Goal: Task Accomplishment & Management: Manage account settings

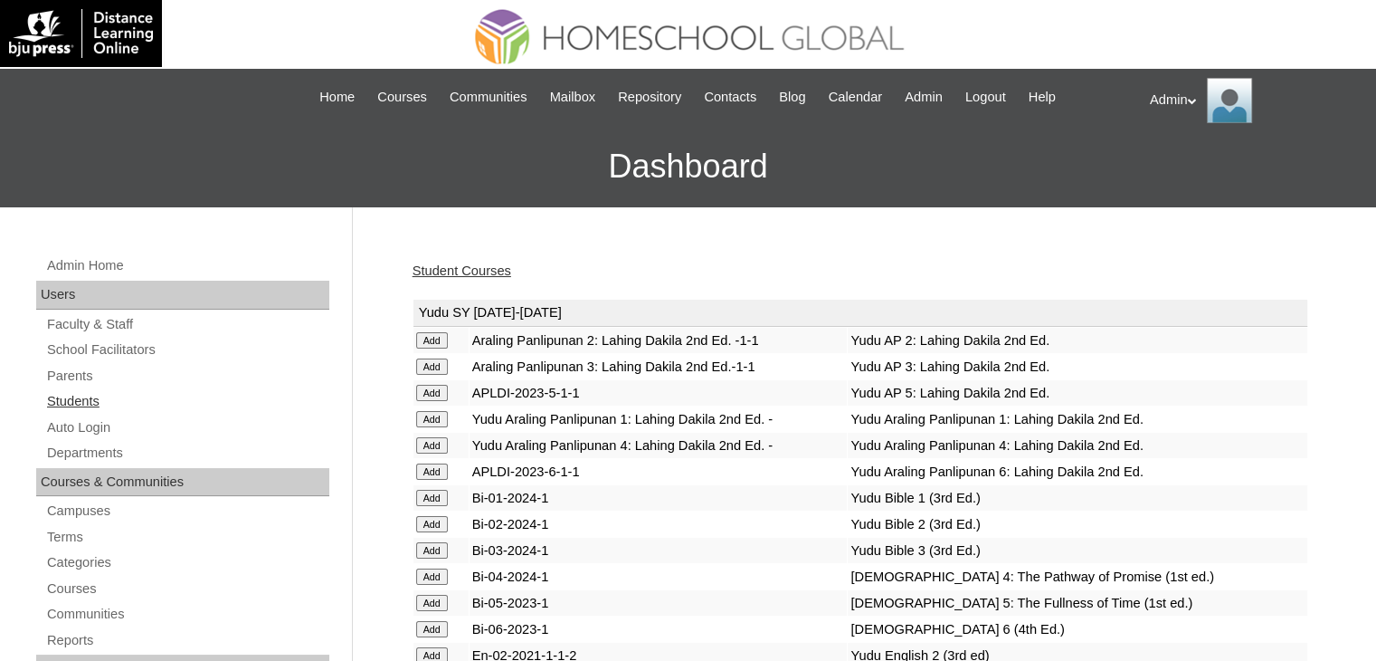
click at [67, 398] on link "Students" at bounding box center [187, 401] width 284 height 23
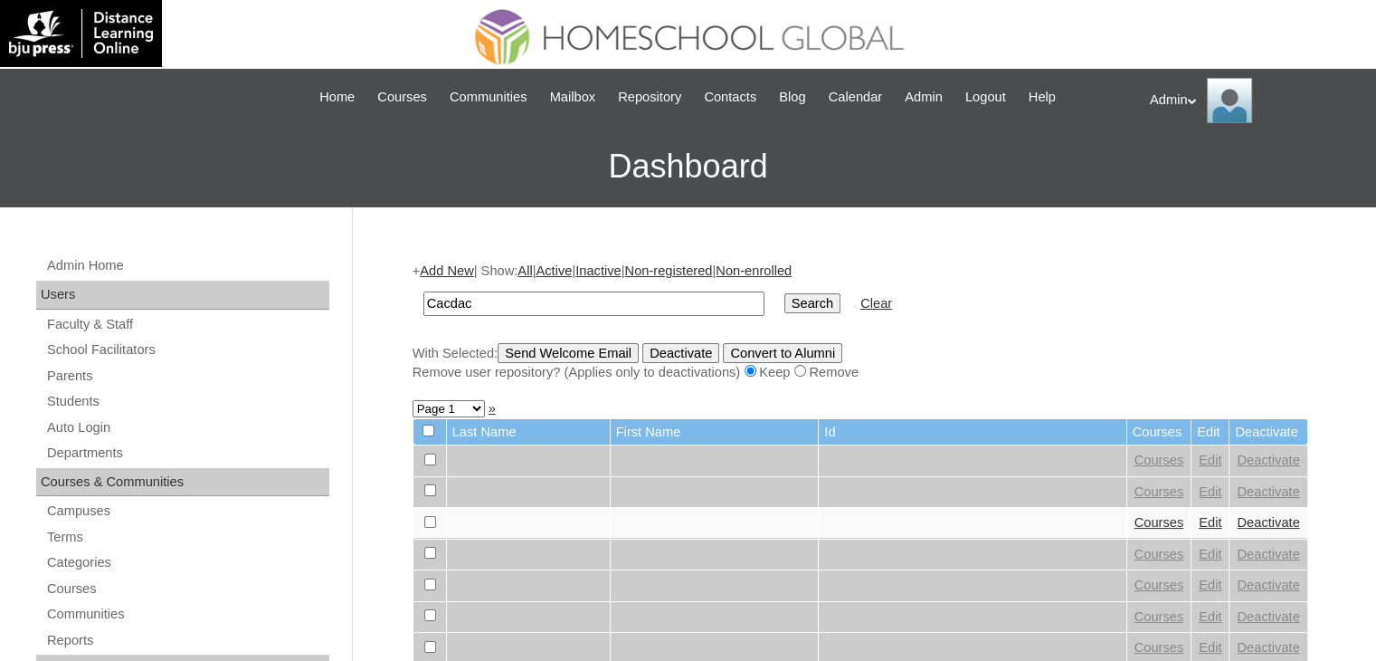
type input "Cacdac"
click at [785, 299] on input "Search" at bounding box center [813, 303] width 56 height 20
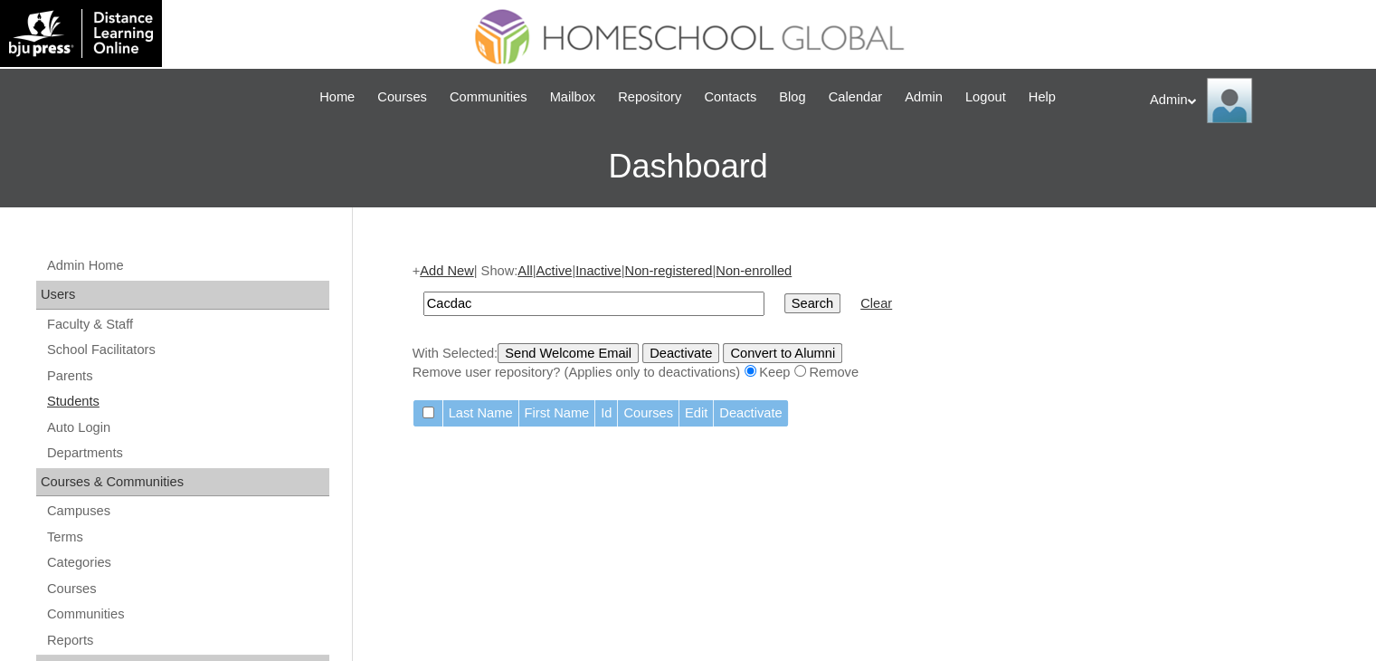
click at [76, 405] on link "Students" at bounding box center [187, 401] width 284 height 23
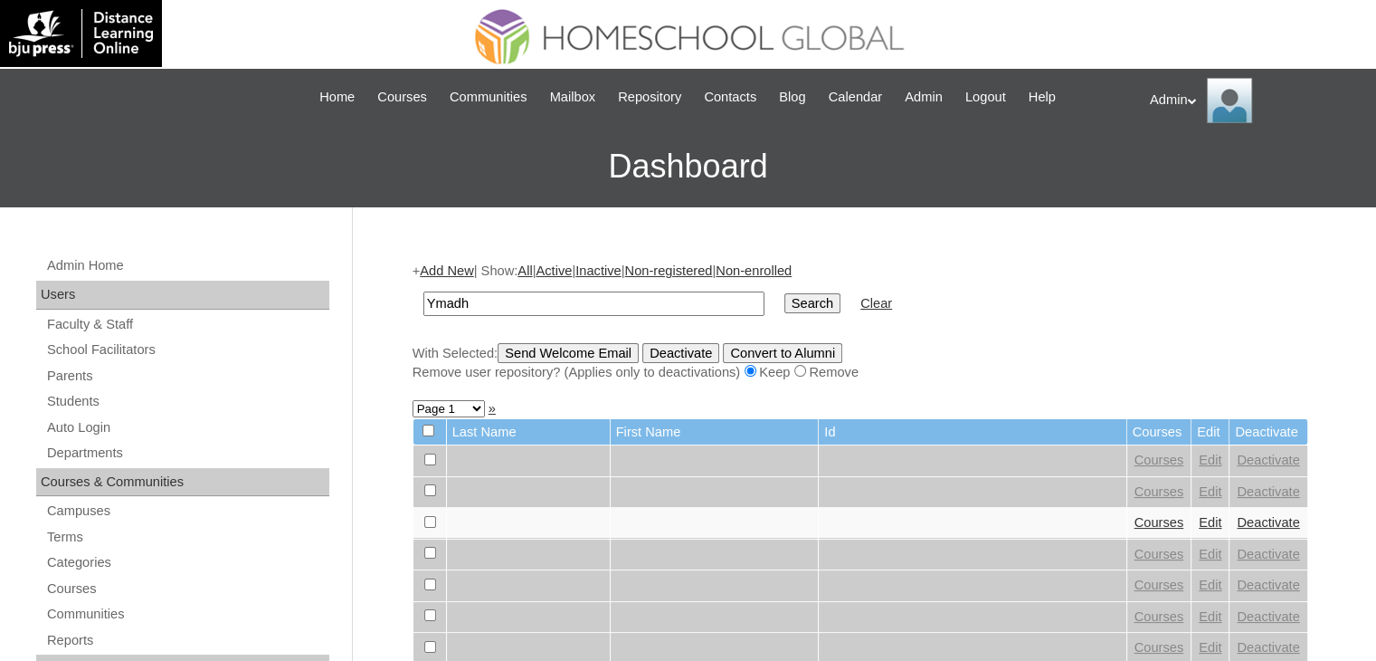
type input "Ymadh"
click at [785, 304] on input "Search" at bounding box center [813, 303] width 56 height 20
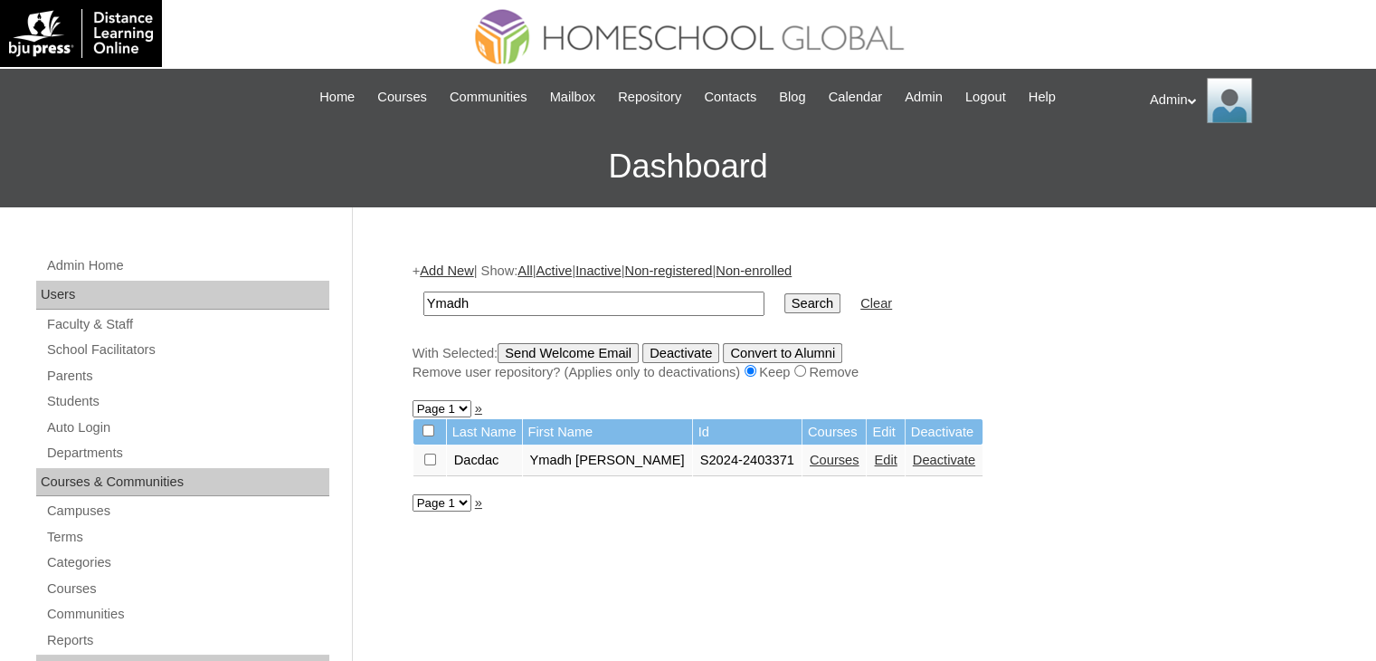
click at [810, 461] on link "Courses" at bounding box center [835, 459] width 50 height 14
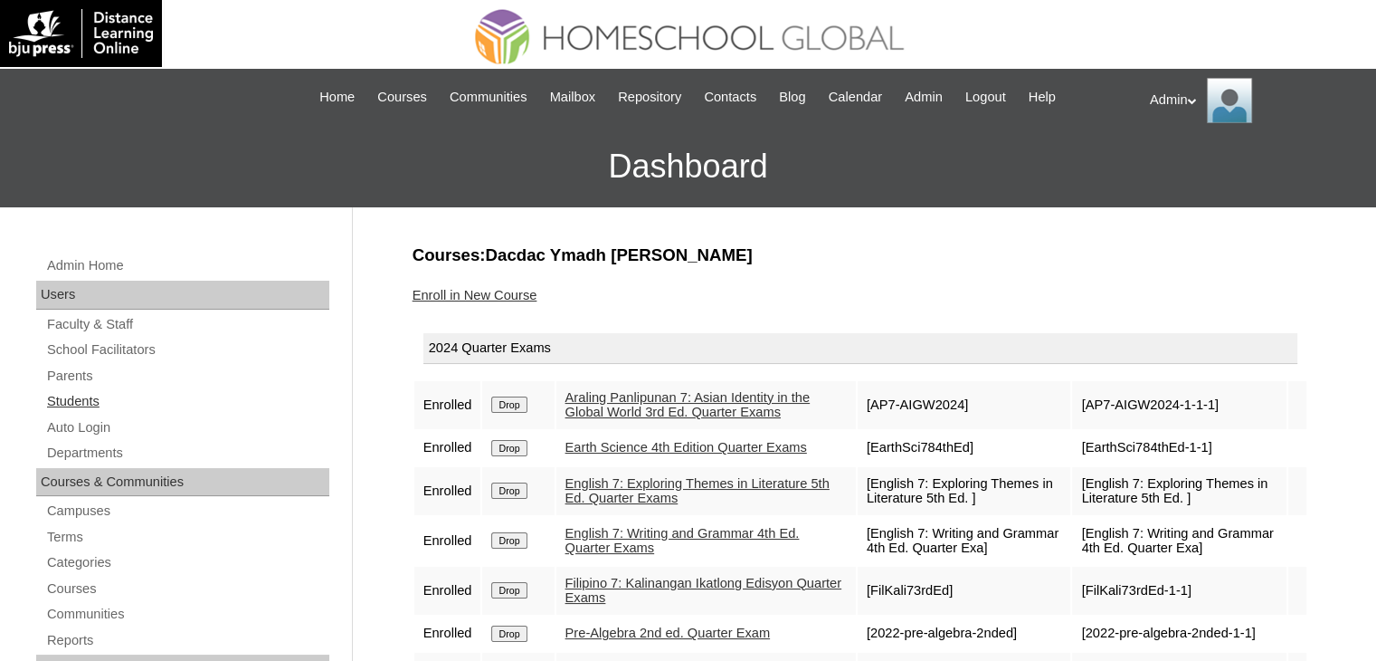
click at [98, 401] on link "Students" at bounding box center [187, 401] width 284 height 23
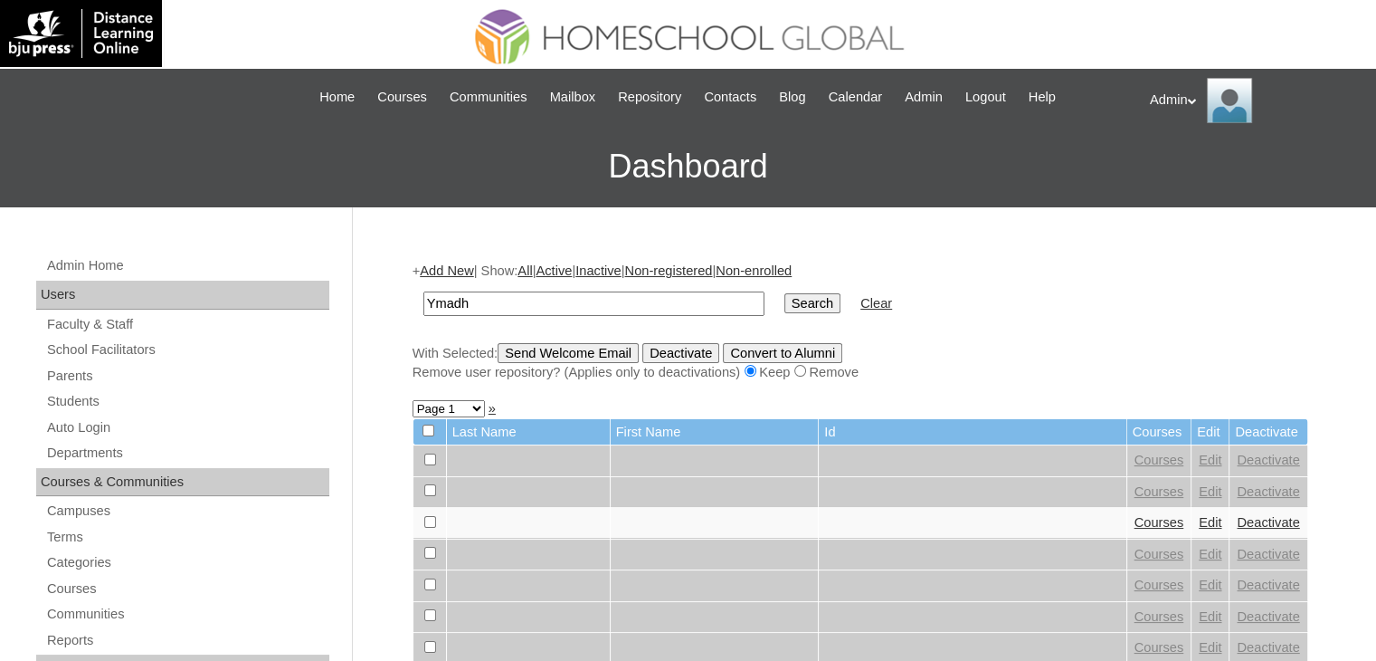
type input "Ymadh"
click at [785, 304] on input "Search" at bounding box center [813, 303] width 56 height 20
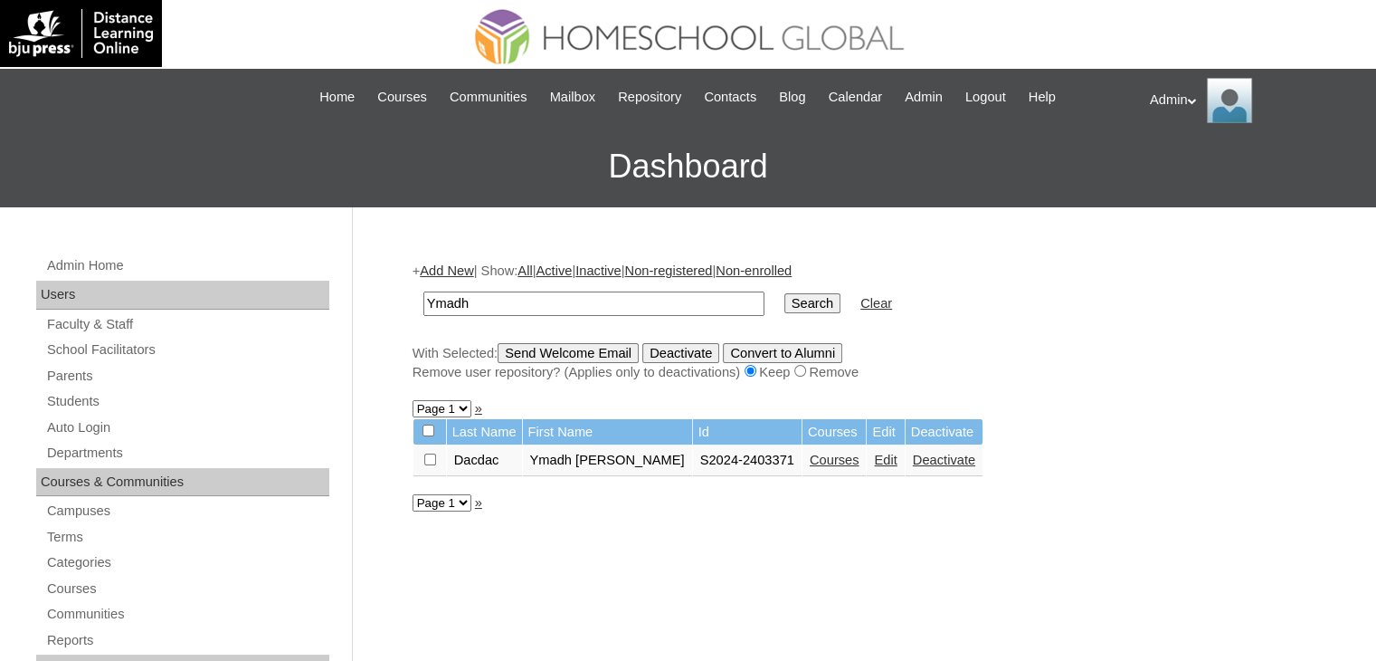
click at [874, 457] on link "Edit" at bounding box center [885, 459] width 23 height 14
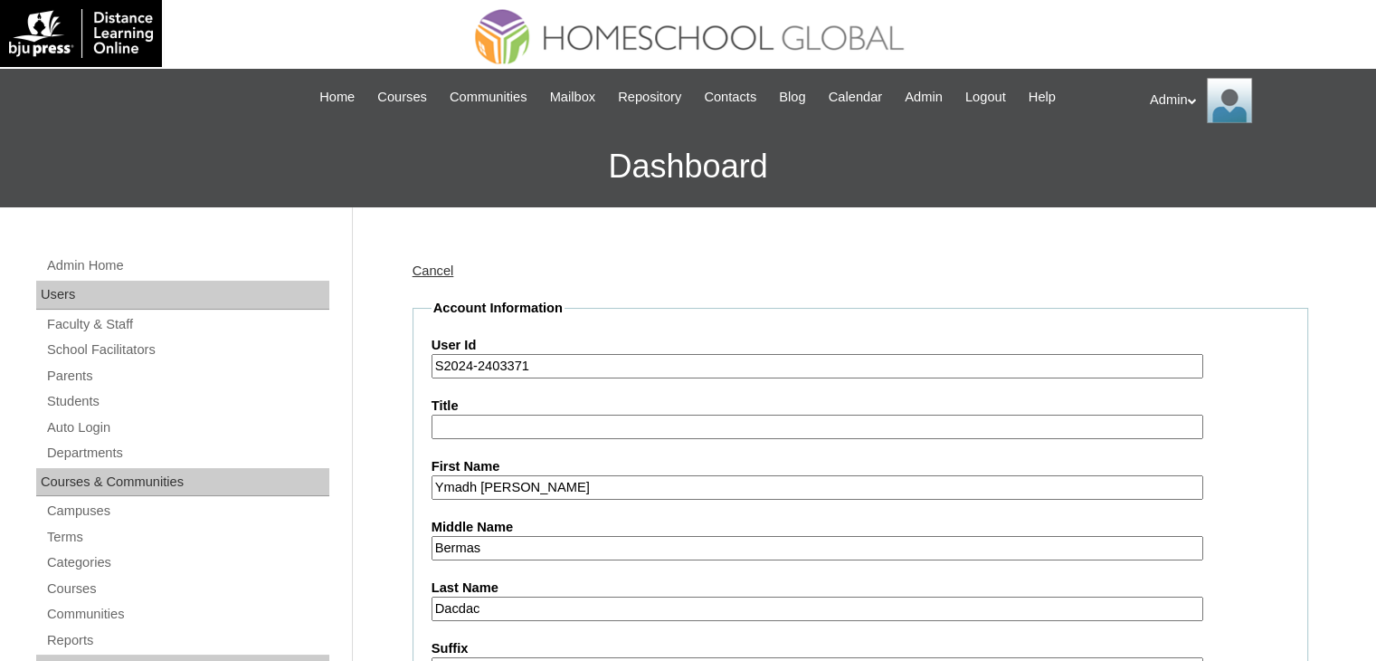
click at [467, 361] on input "S2024-2403371" at bounding box center [818, 366] width 772 height 24
type input "S2025-2403371"
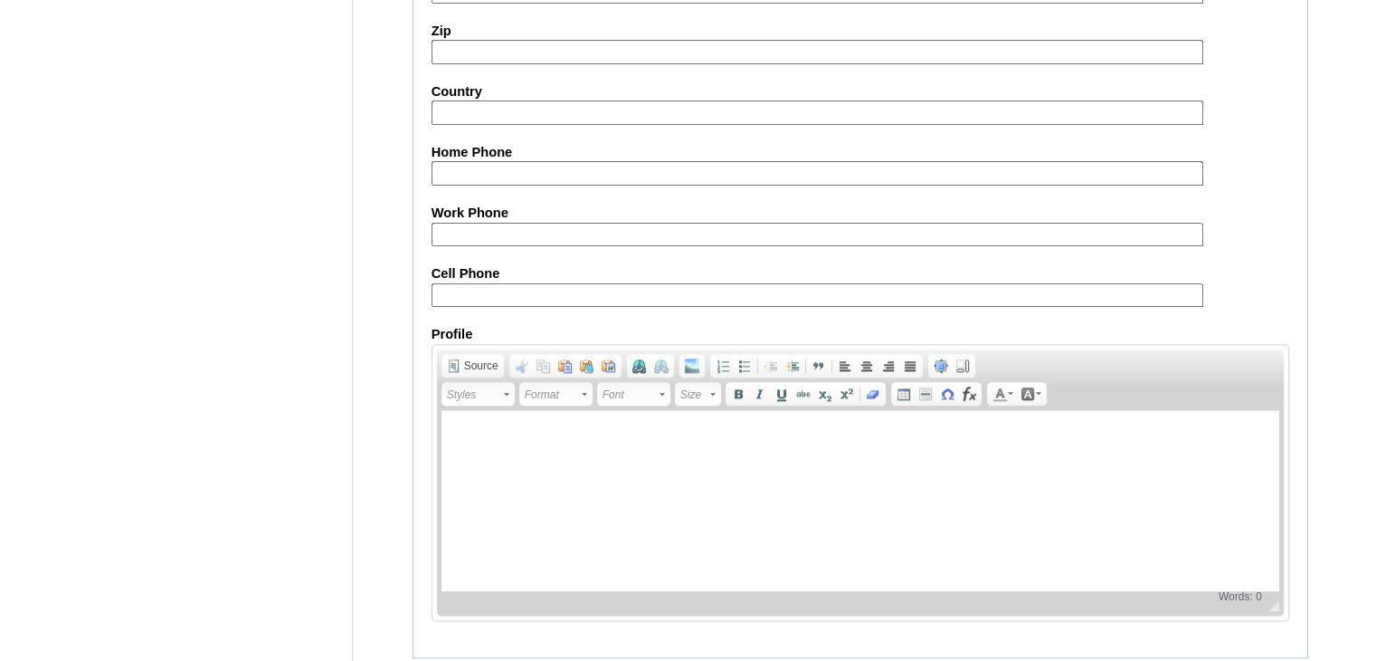
scroll to position [2078, 0]
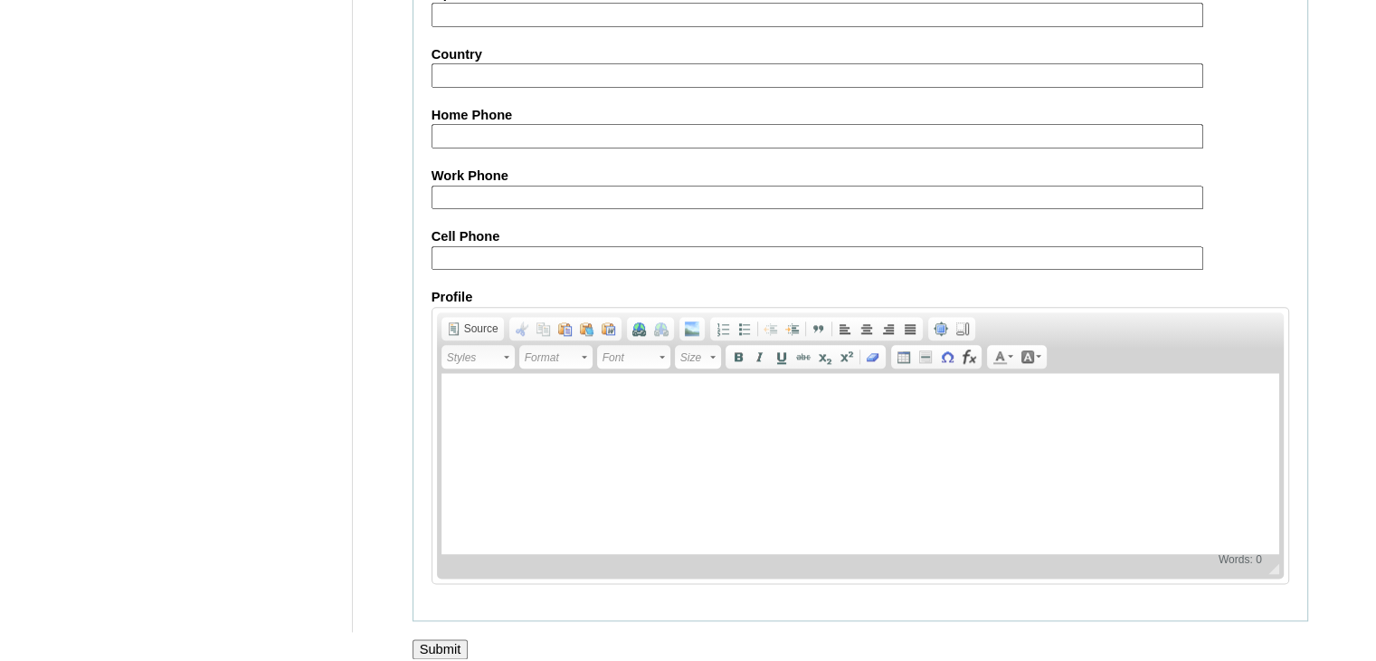
click at [447, 639] on input "Submit" at bounding box center [441, 649] width 56 height 20
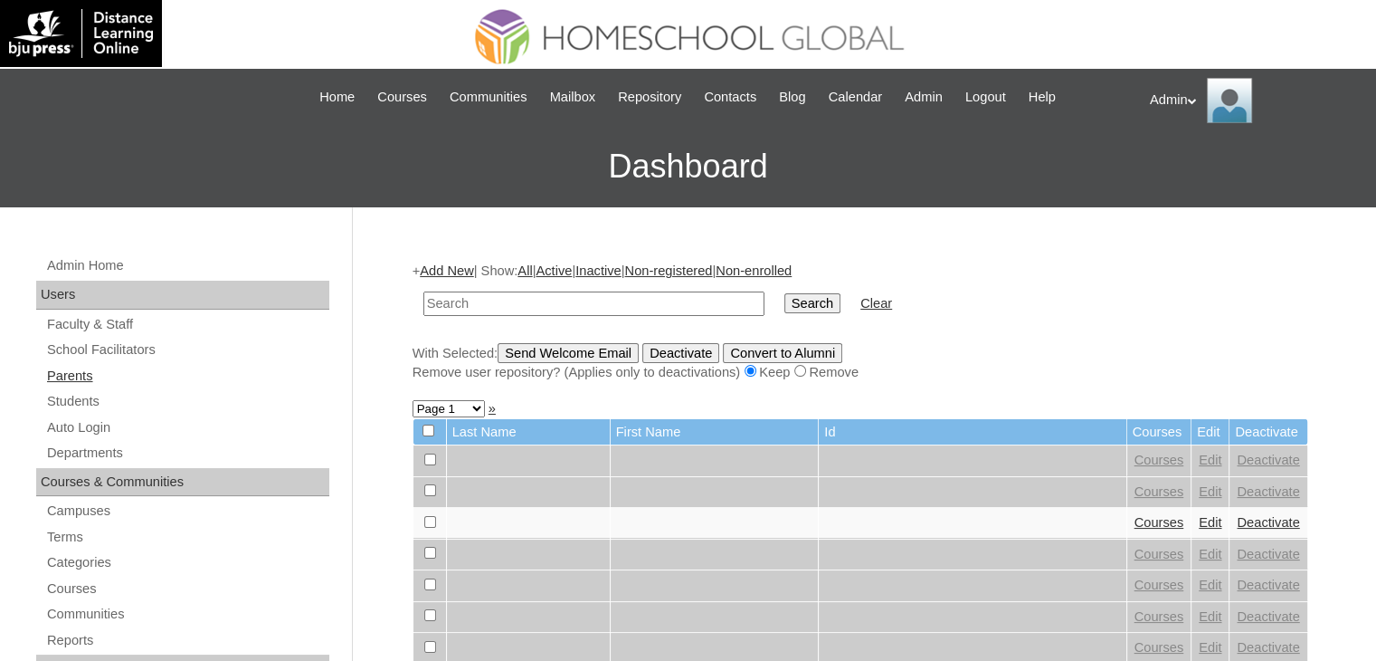
click at [77, 376] on link "Parents" at bounding box center [187, 376] width 284 height 23
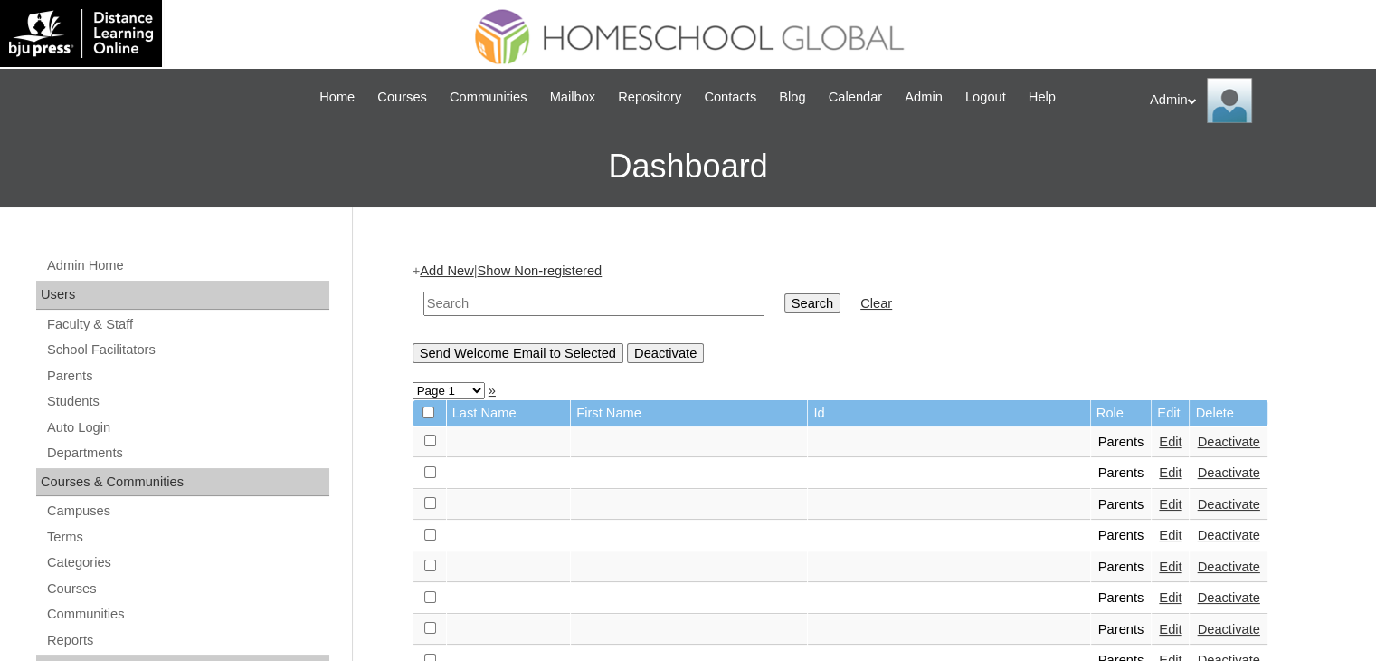
click at [576, 294] on input "text" at bounding box center [594, 303] width 341 height 24
type input "Dacdac"
click at [785, 300] on input "Search" at bounding box center [813, 303] width 56 height 20
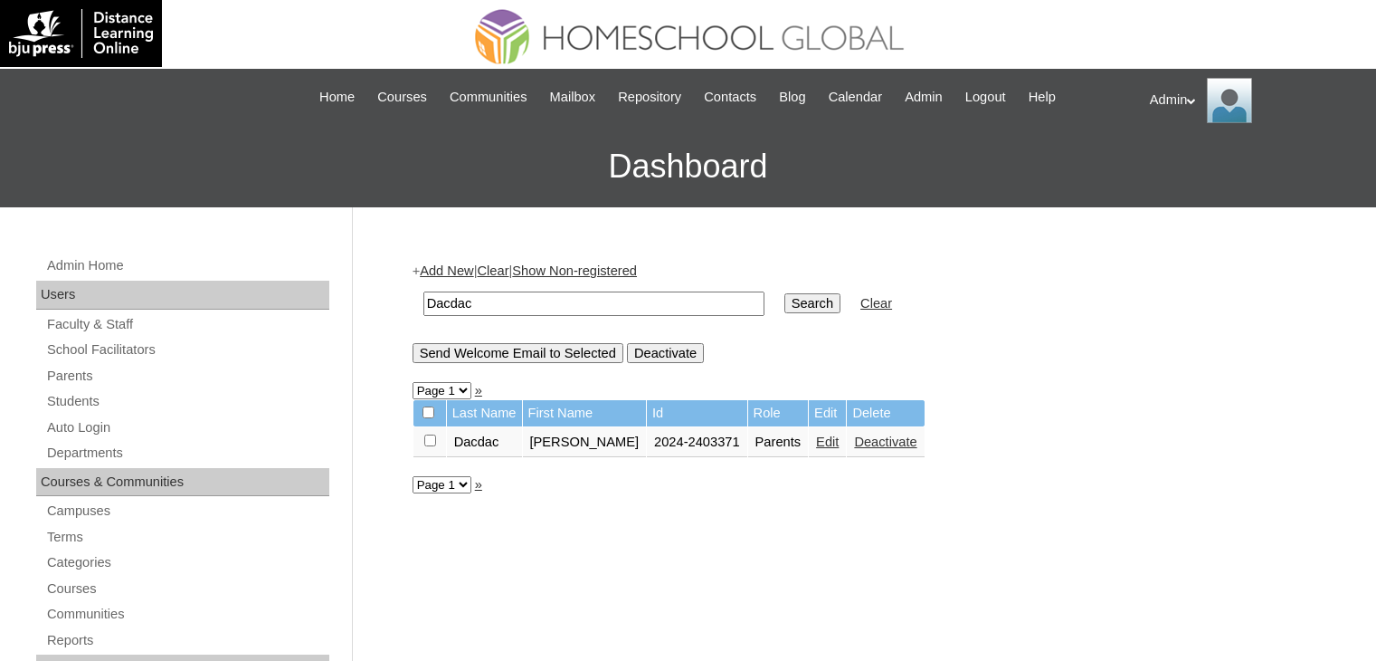
click at [816, 442] on link "Edit" at bounding box center [827, 441] width 23 height 14
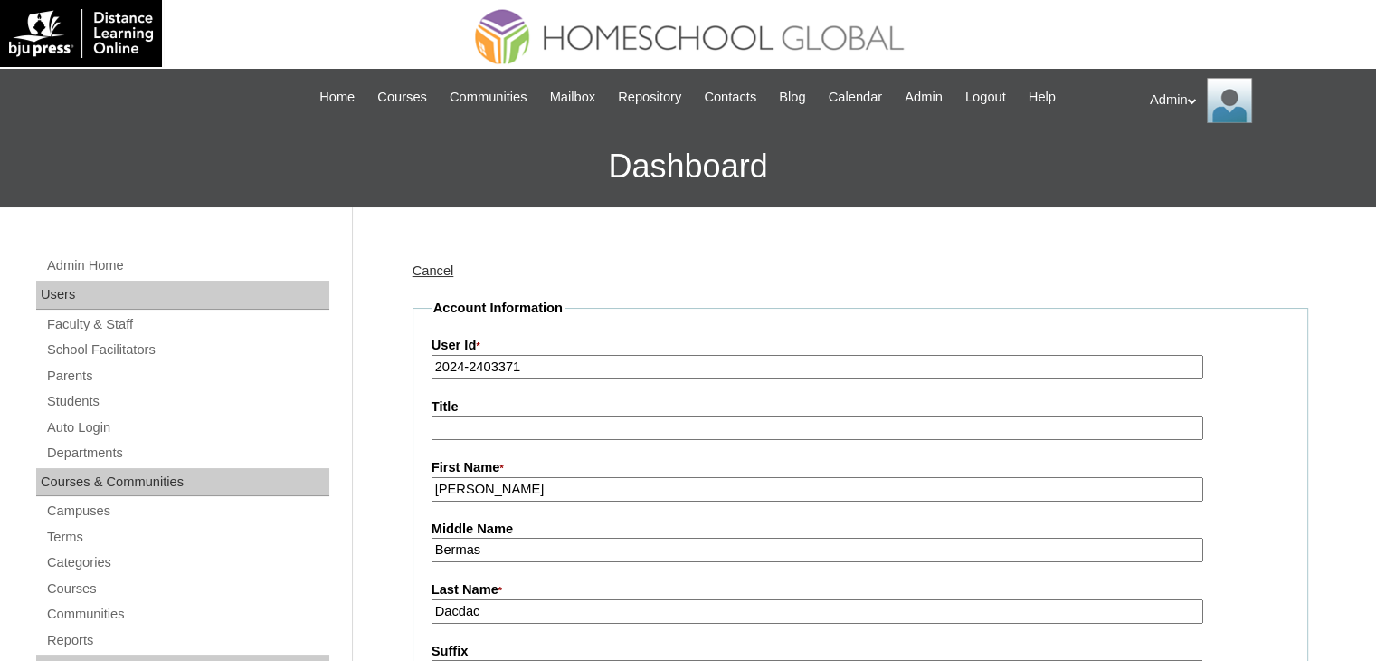
click at [459, 369] on input "2024-2403371" at bounding box center [818, 367] width 772 height 24
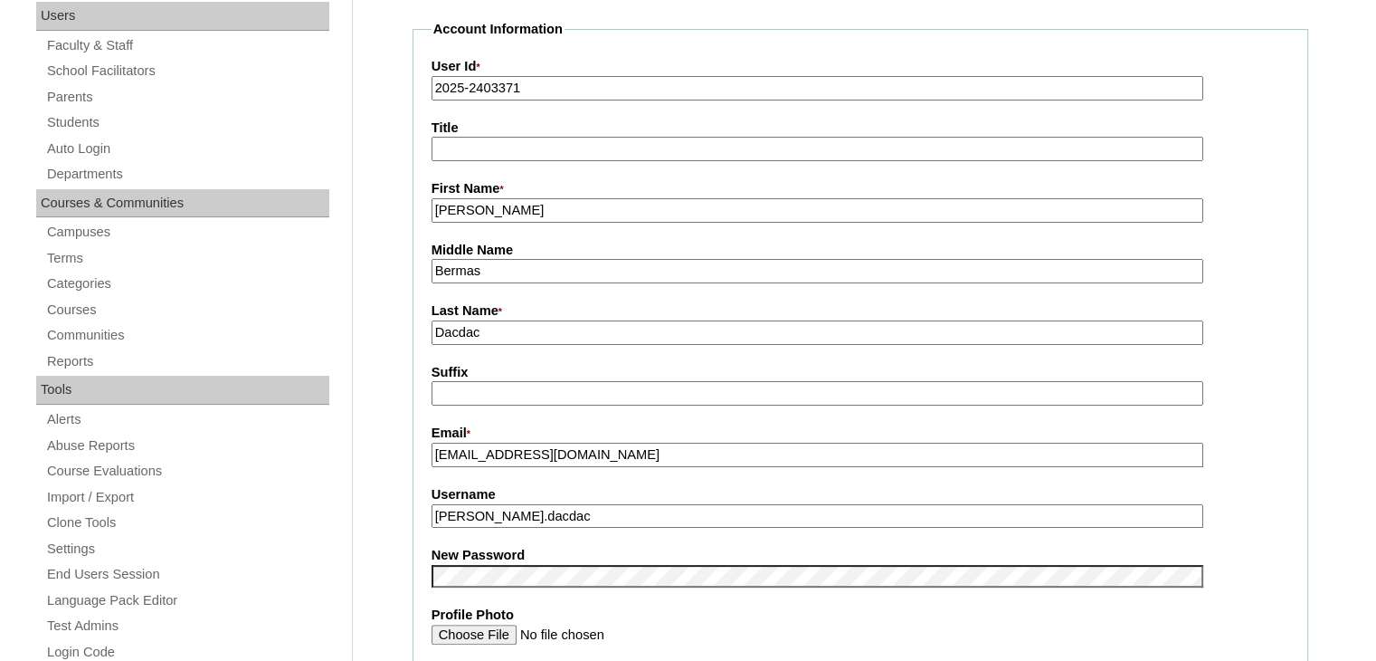
scroll to position [279, 0]
type input "2025-2403371"
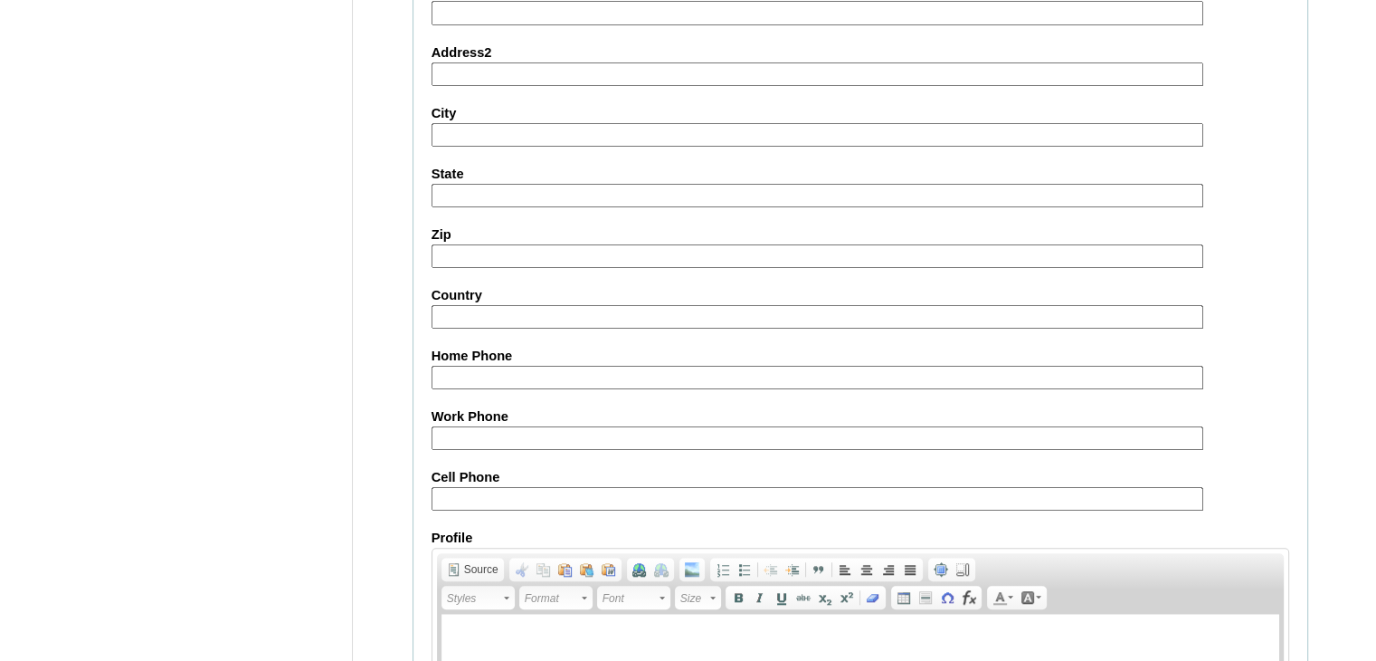
scroll to position [1700, 0]
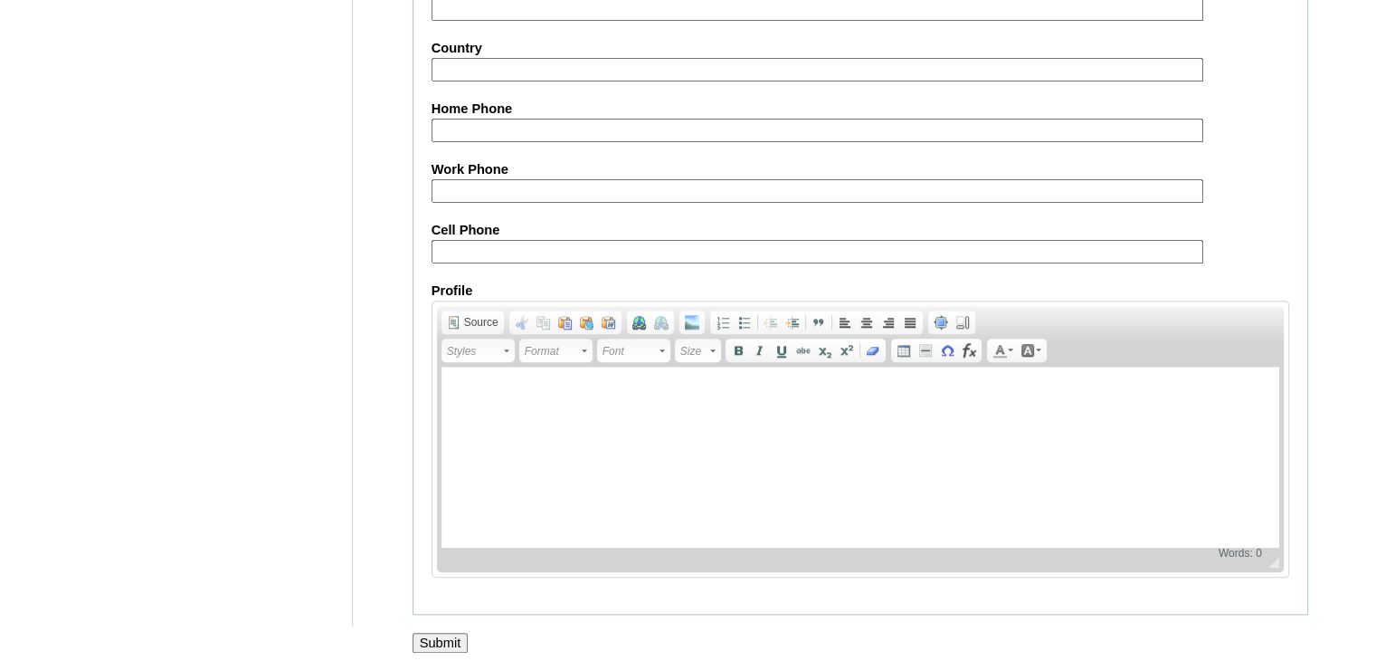
click at [446, 638] on input "Submit" at bounding box center [441, 643] width 56 height 20
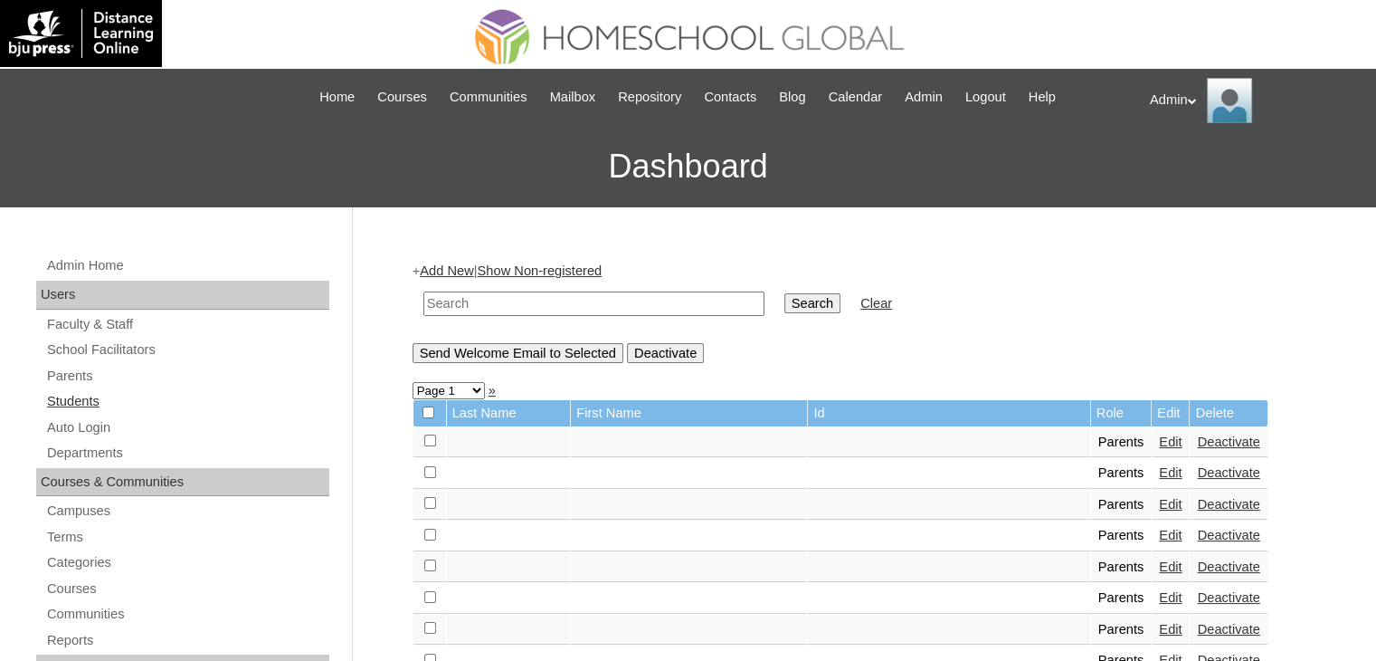
click at [81, 395] on link "Students" at bounding box center [187, 401] width 284 height 23
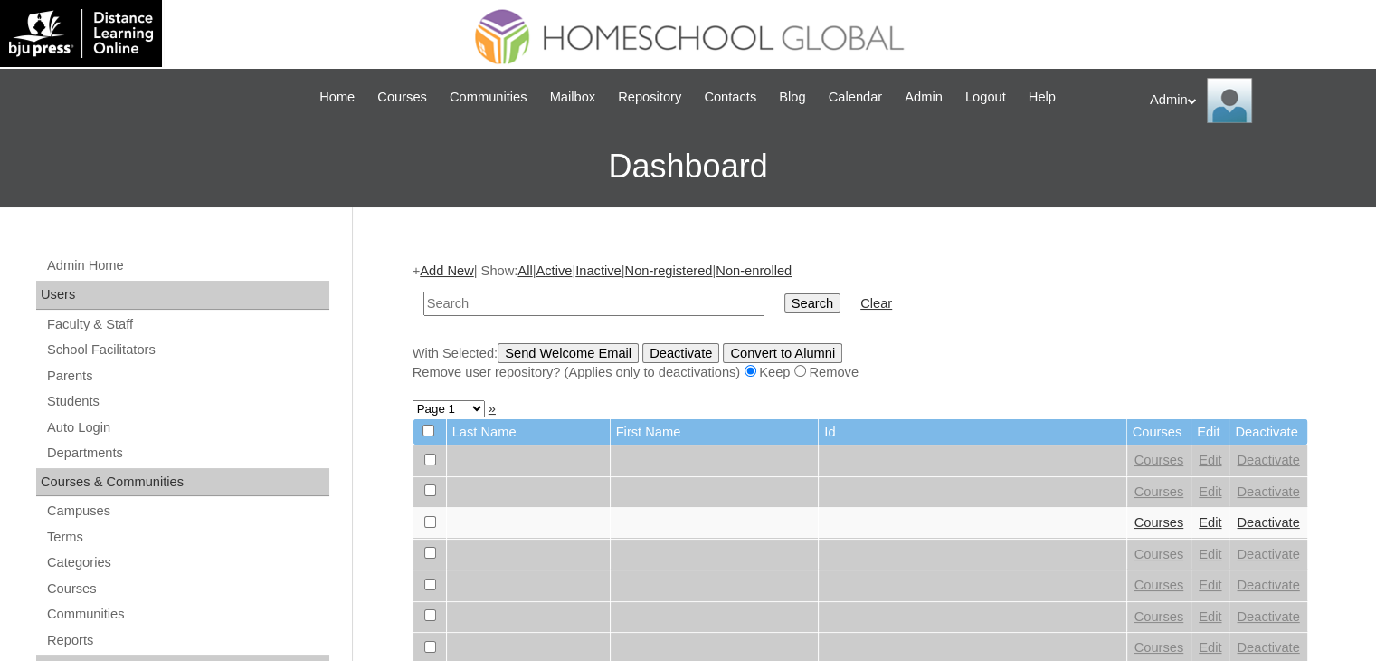
click at [81, 395] on link "Students" at bounding box center [187, 401] width 284 height 23
type input "Dacdac"
click at [785, 300] on input "Search" at bounding box center [813, 303] width 56 height 20
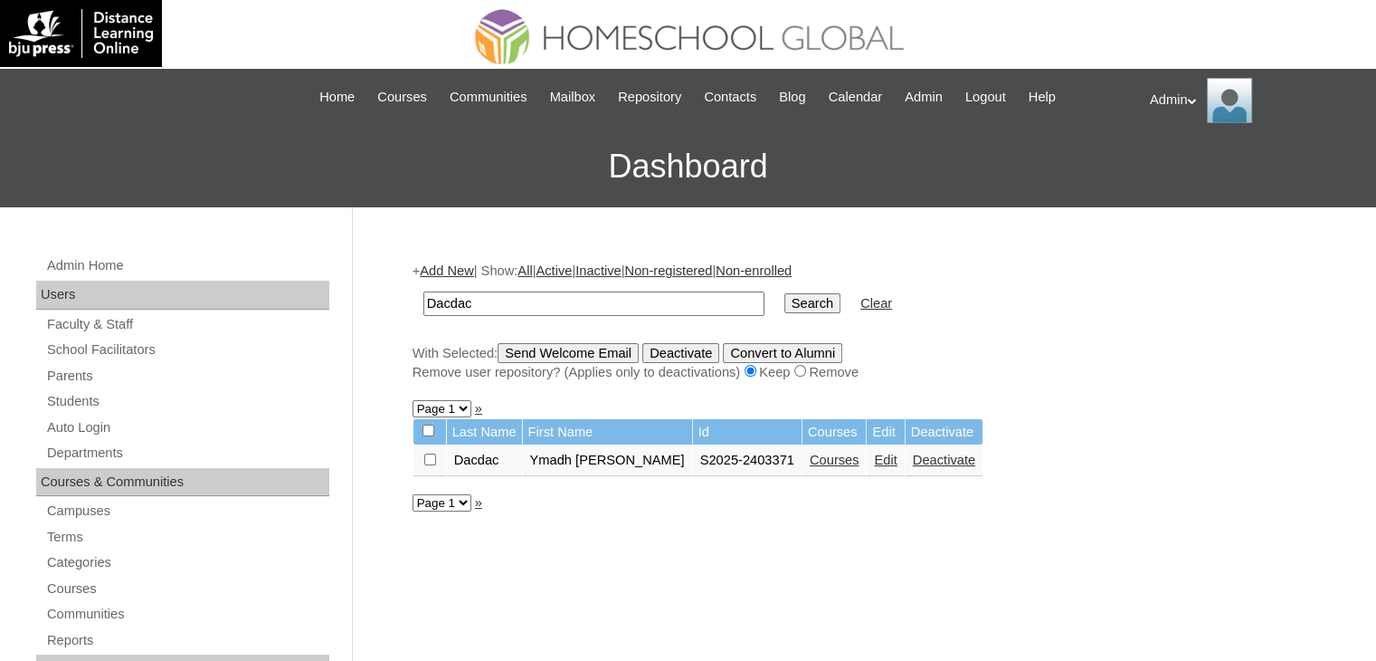
click at [822, 457] on link "Courses" at bounding box center [835, 459] width 50 height 14
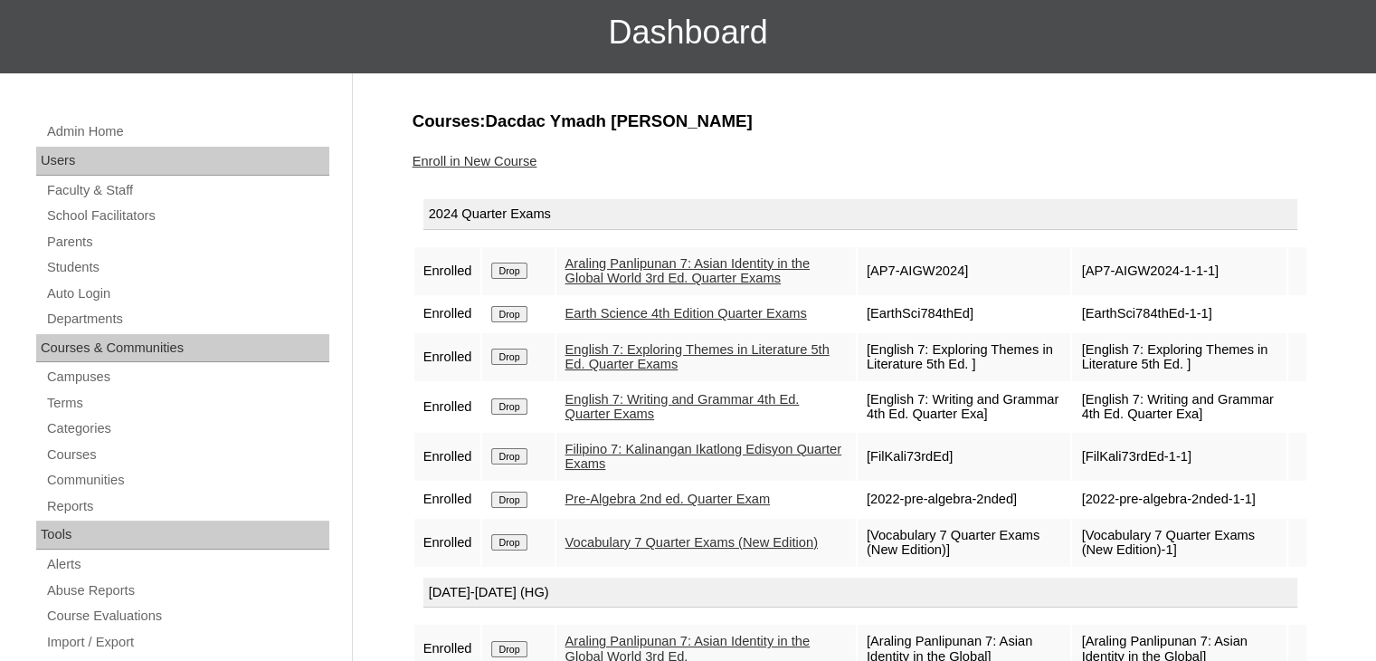
scroll to position [155, 0]
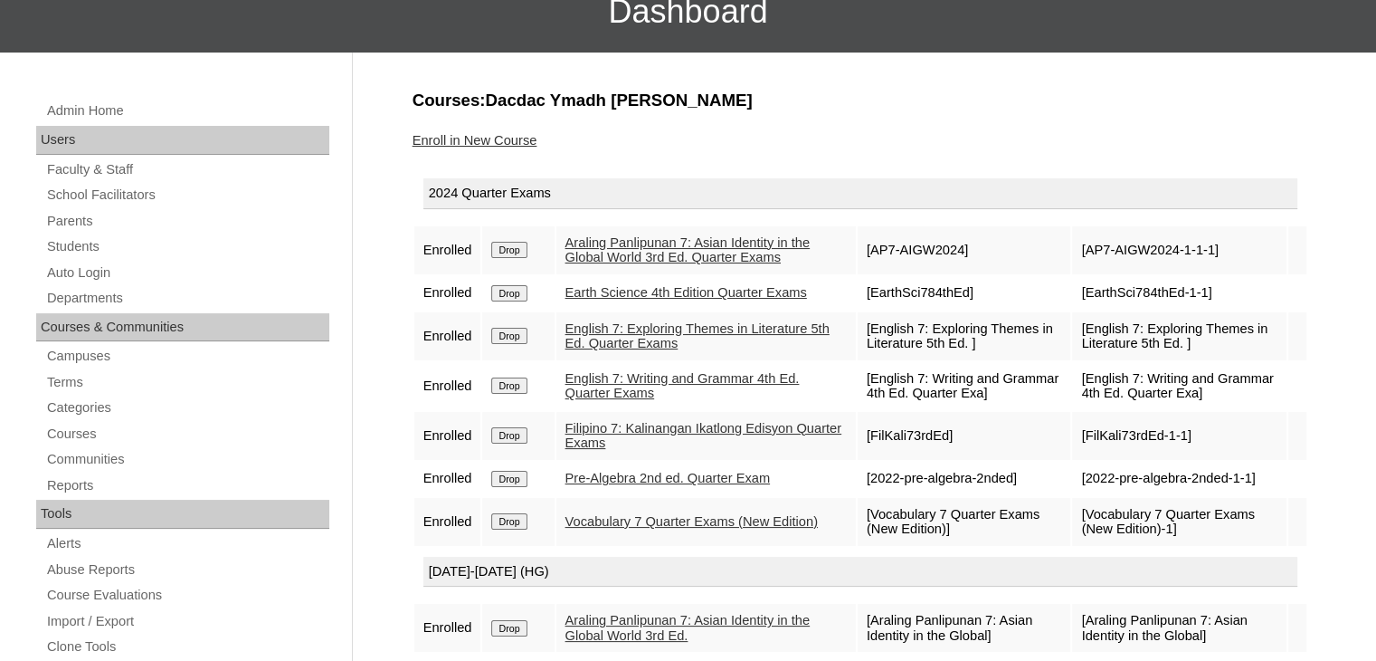
click at [517, 252] on input "Drop" at bounding box center [508, 250] width 35 height 16
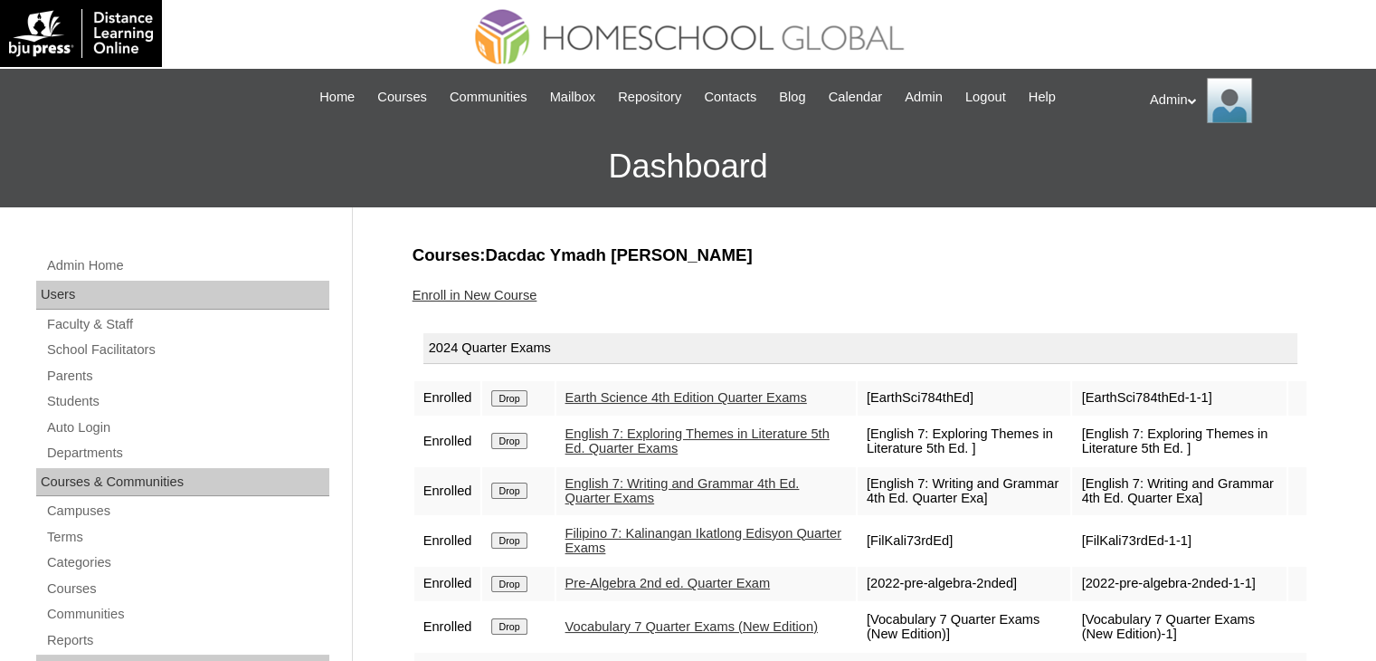
click at [525, 406] on input "Drop" at bounding box center [508, 398] width 35 height 16
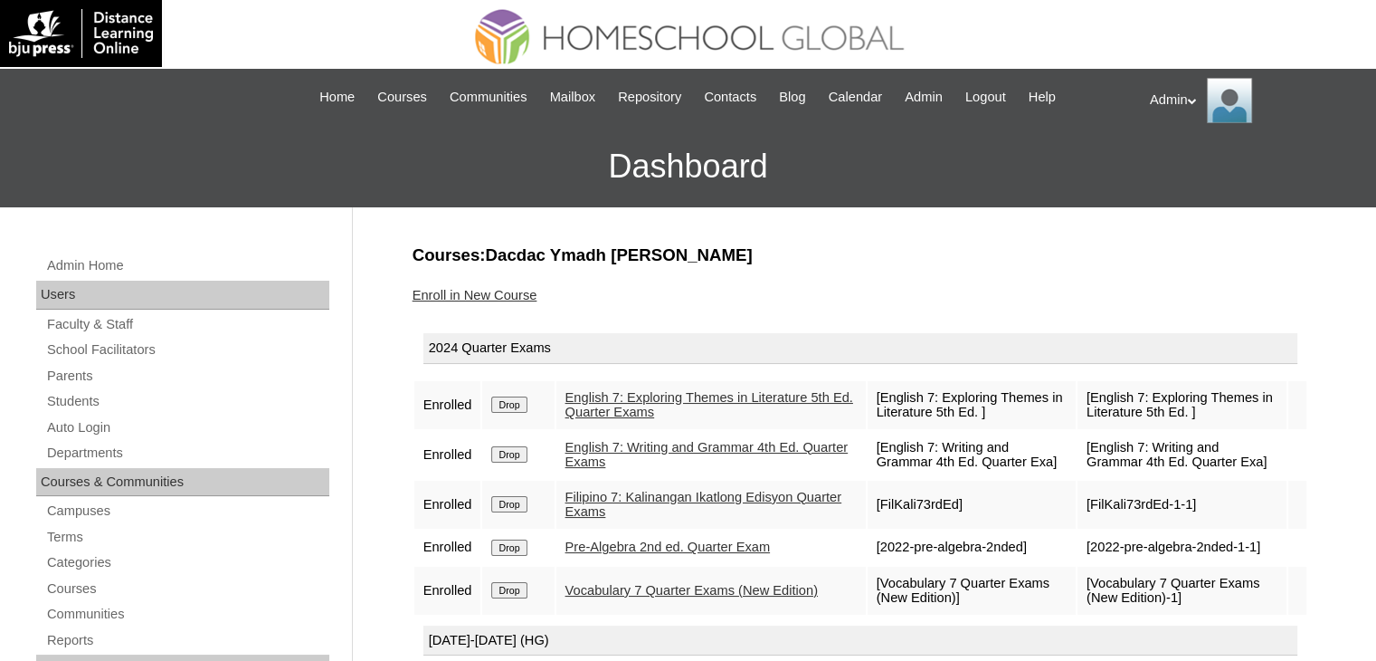
click at [510, 401] on input "Drop" at bounding box center [508, 404] width 35 height 16
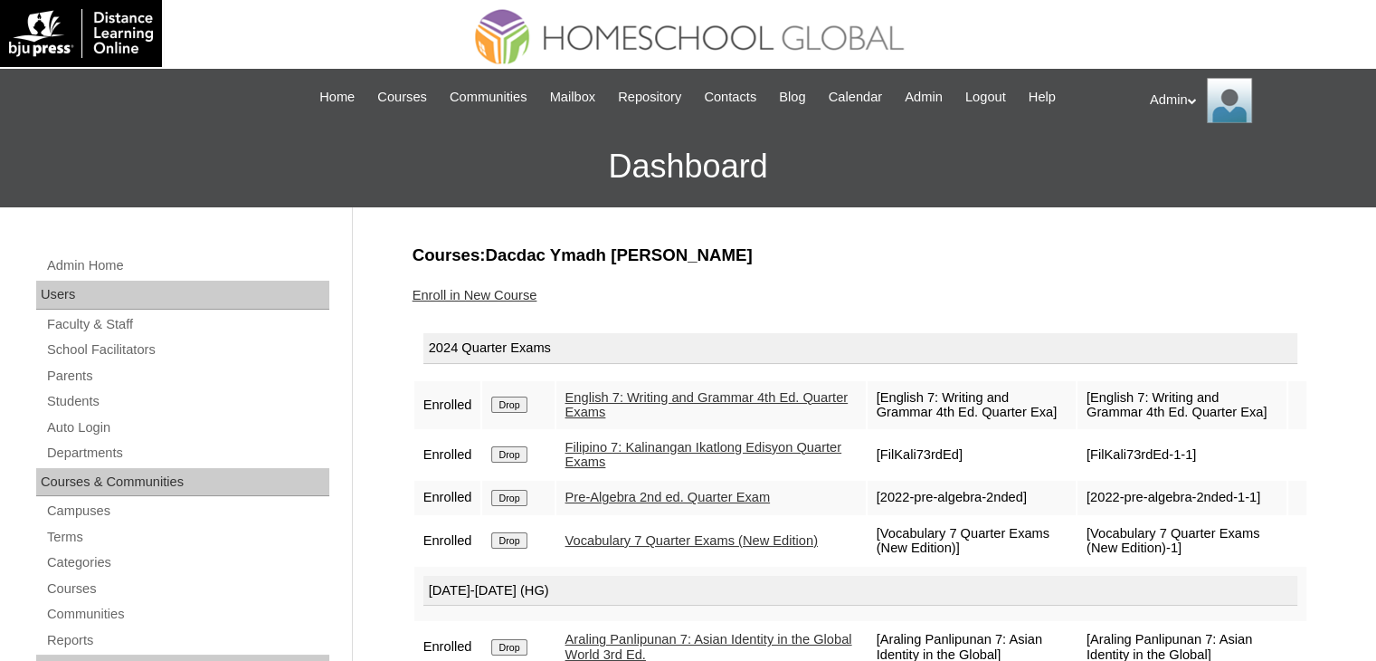
click at [510, 401] on input "Drop" at bounding box center [508, 404] width 35 height 16
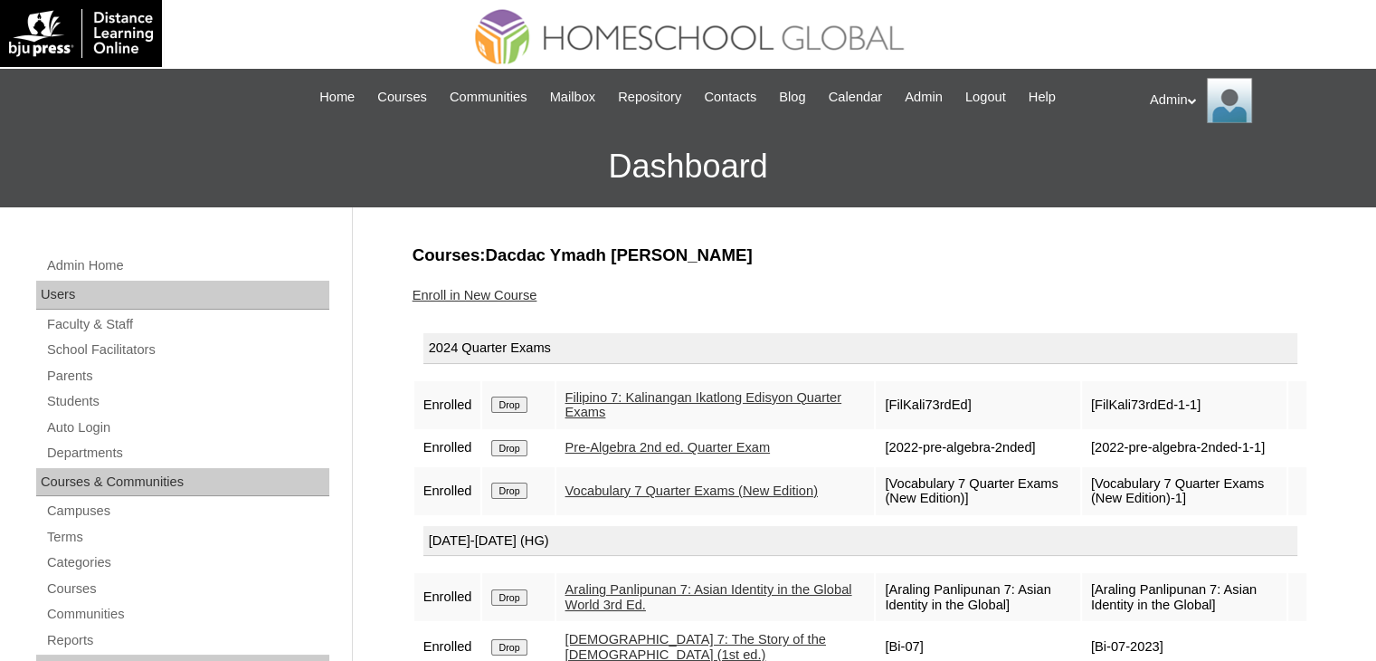
click at [510, 401] on input "Drop" at bounding box center [508, 404] width 35 height 16
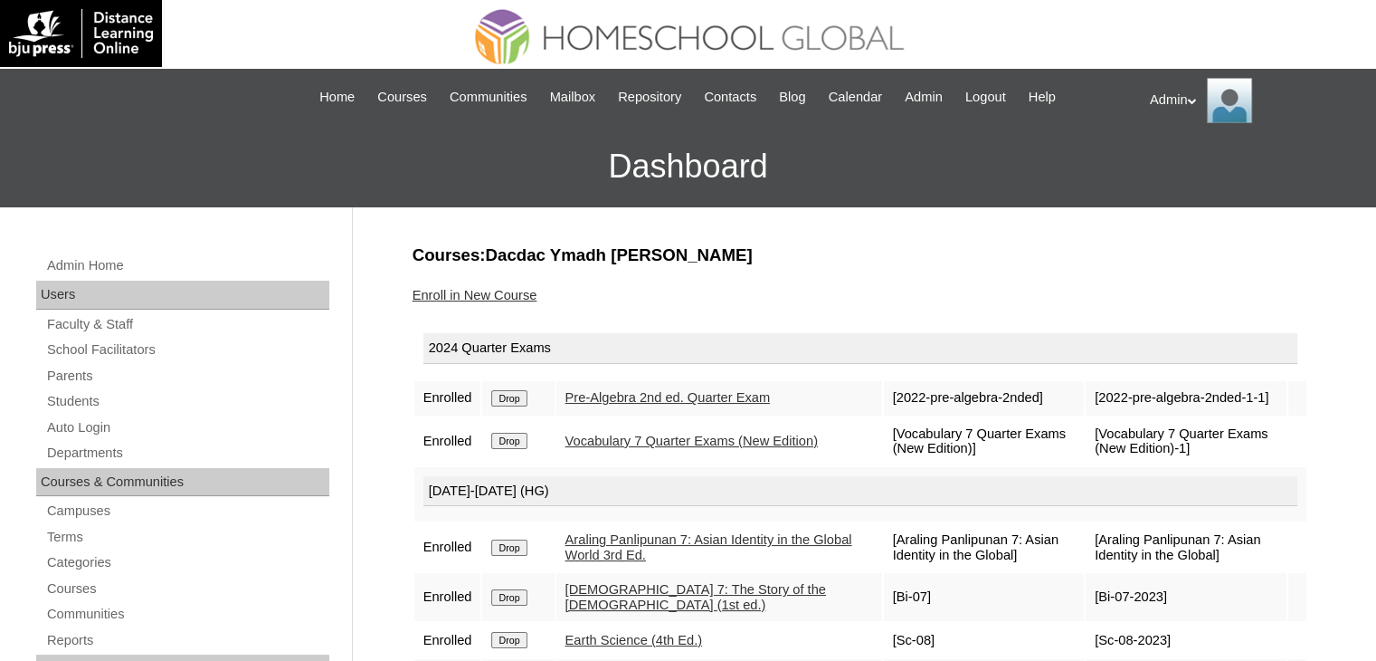
click at [510, 401] on input "Drop" at bounding box center [508, 398] width 35 height 16
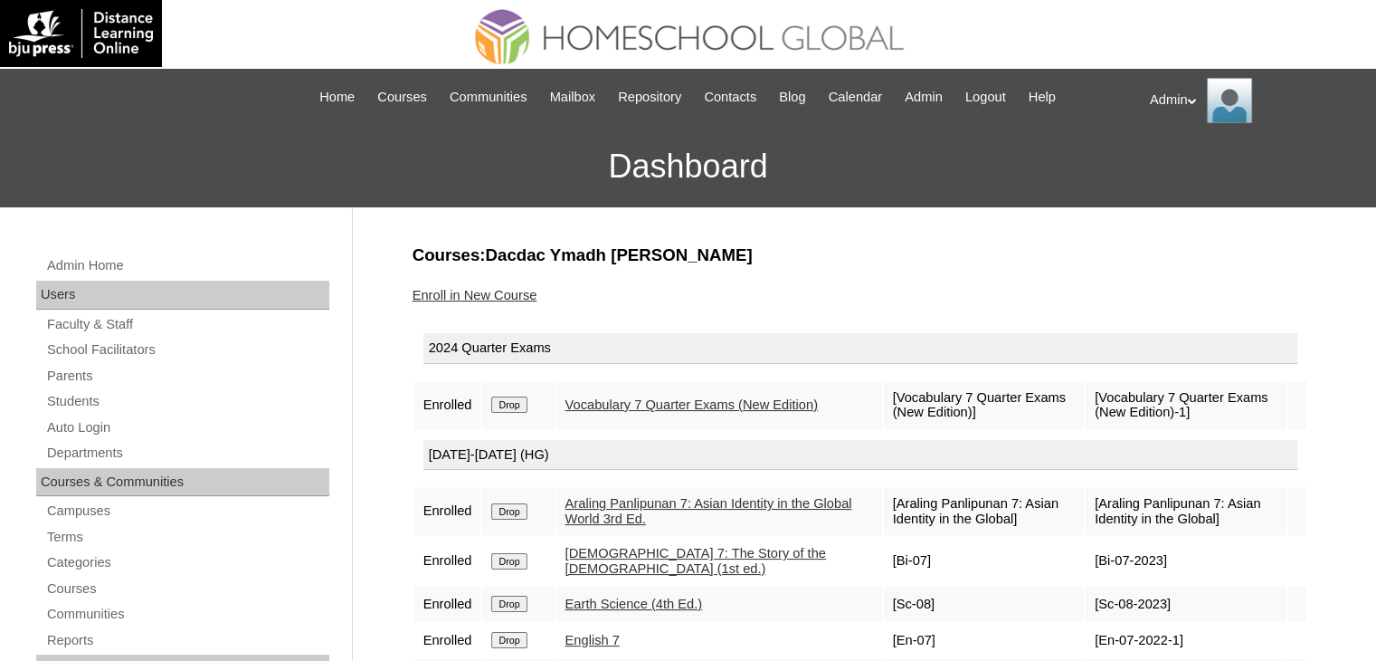
click at [510, 401] on input "Drop" at bounding box center [508, 404] width 35 height 16
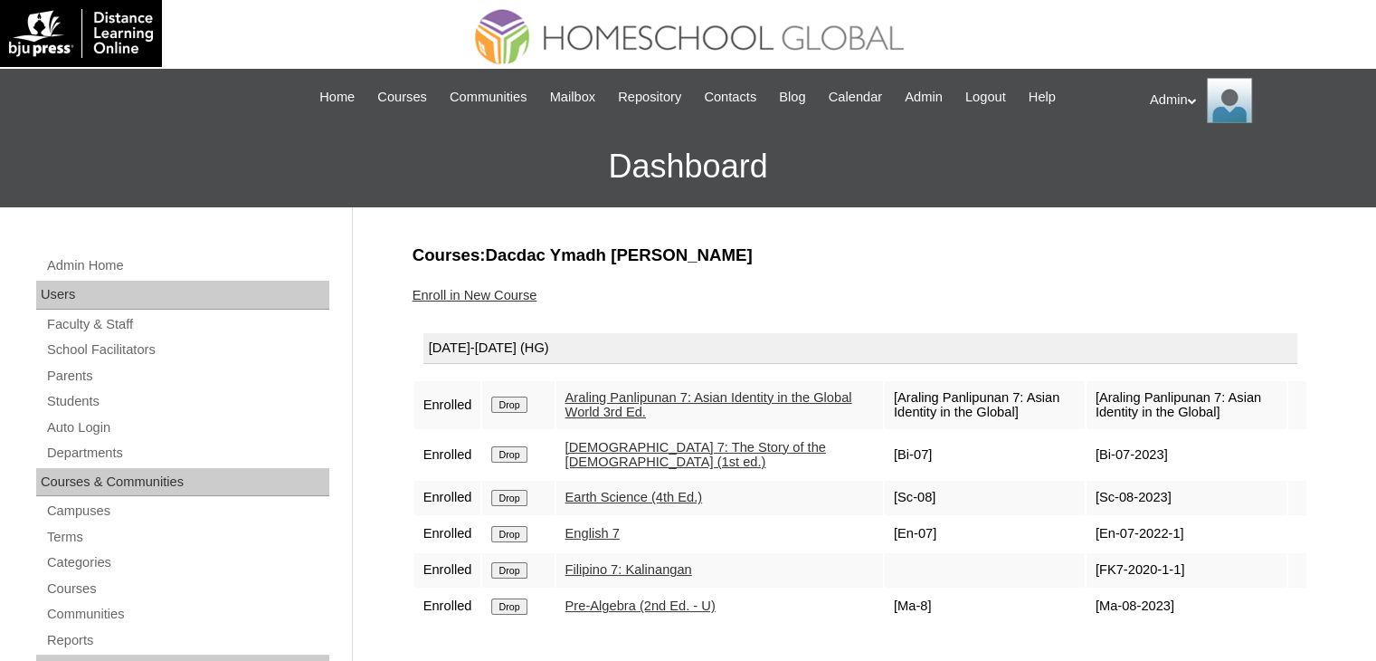
click at [510, 401] on input "Drop" at bounding box center [508, 404] width 35 height 16
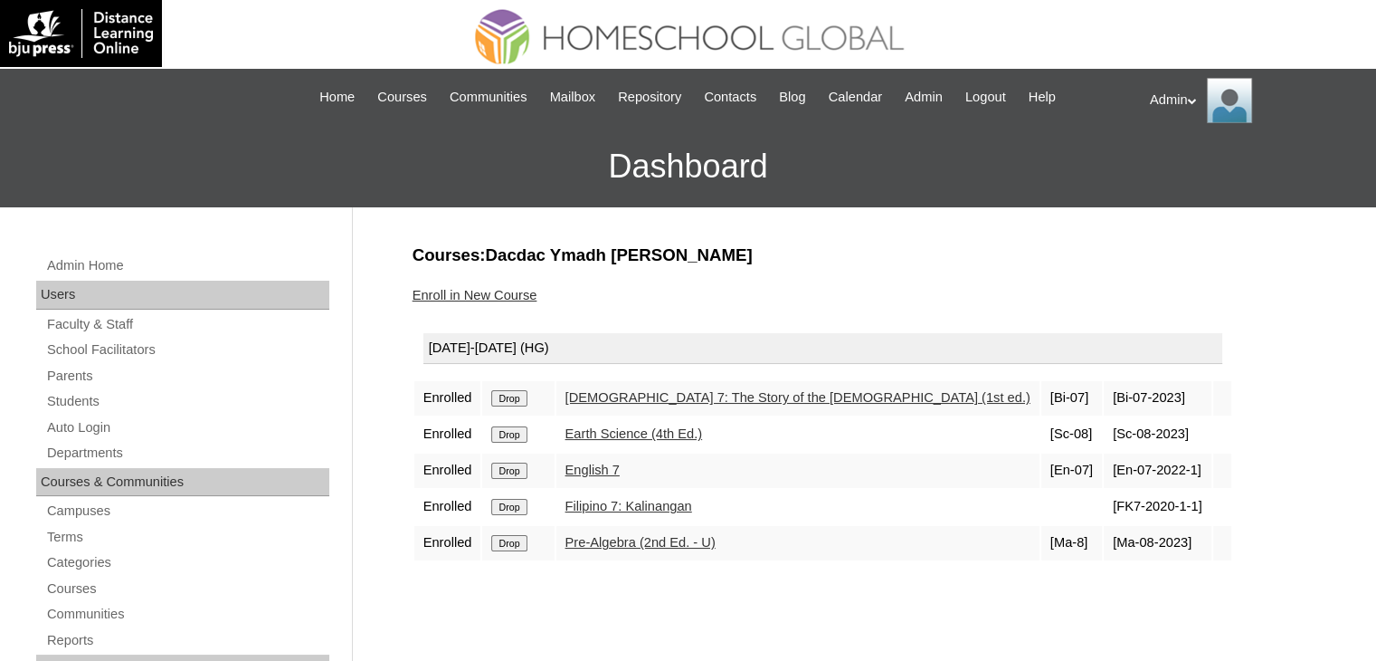
click at [510, 401] on input "Drop" at bounding box center [508, 398] width 35 height 16
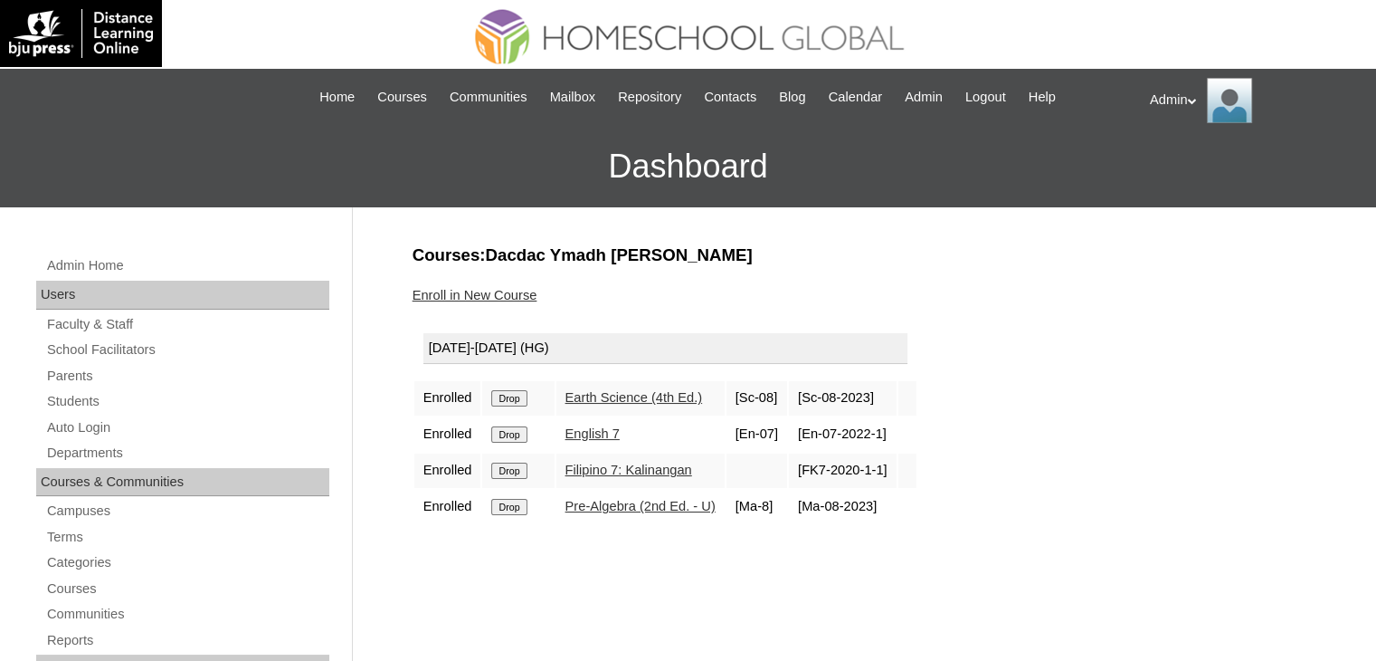
click at [510, 401] on input "Drop" at bounding box center [508, 398] width 35 height 16
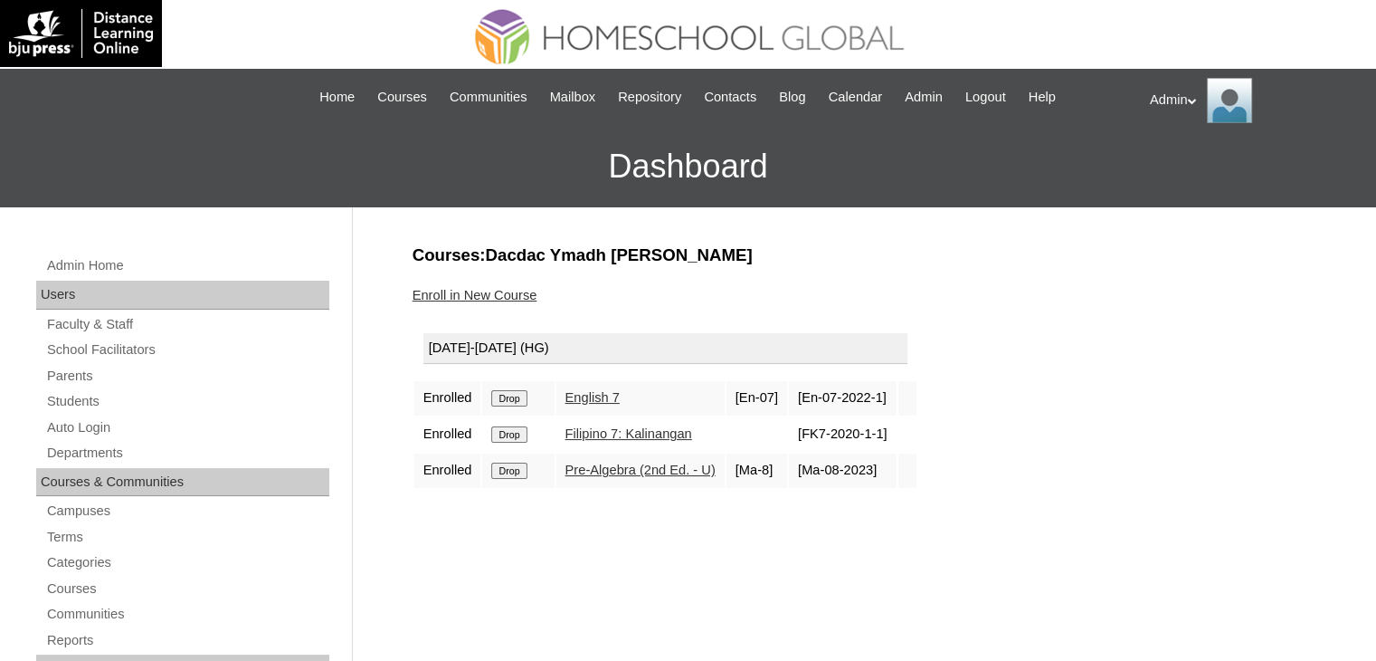
click at [510, 401] on input "Drop" at bounding box center [508, 398] width 35 height 16
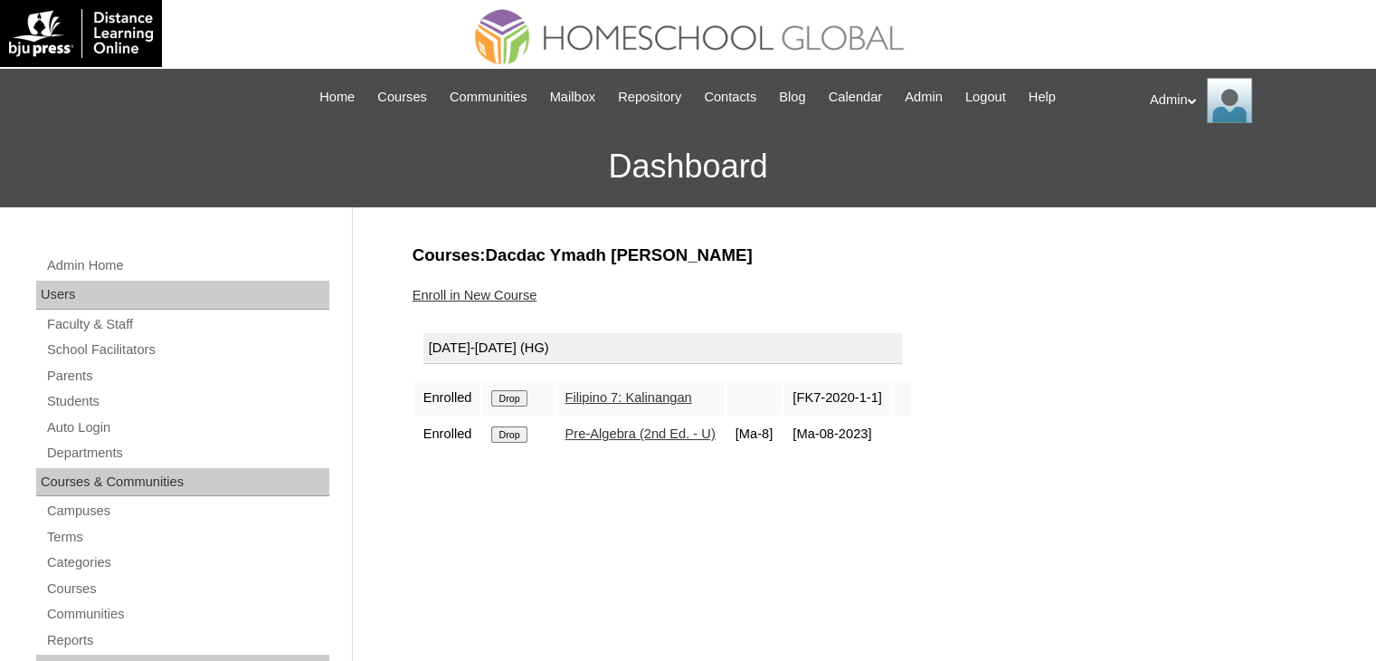
click at [510, 401] on input "Drop" at bounding box center [508, 398] width 35 height 16
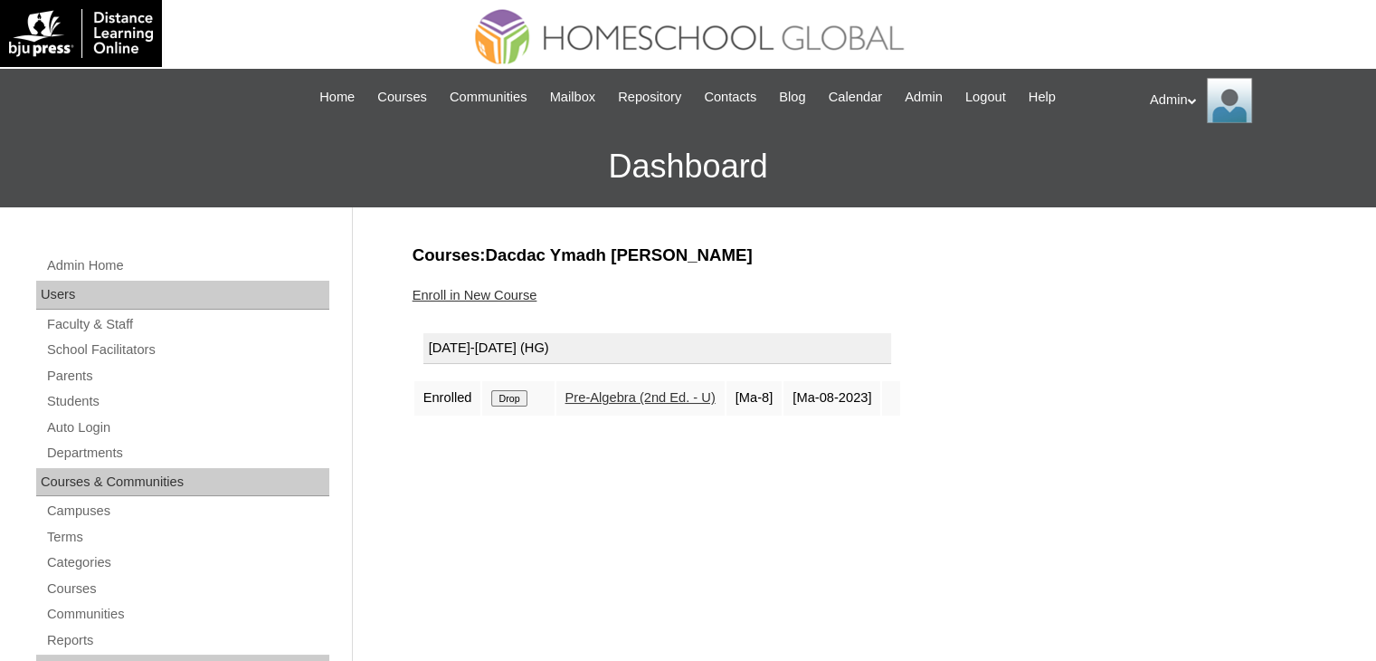
click at [510, 401] on input "Drop" at bounding box center [508, 398] width 35 height 16
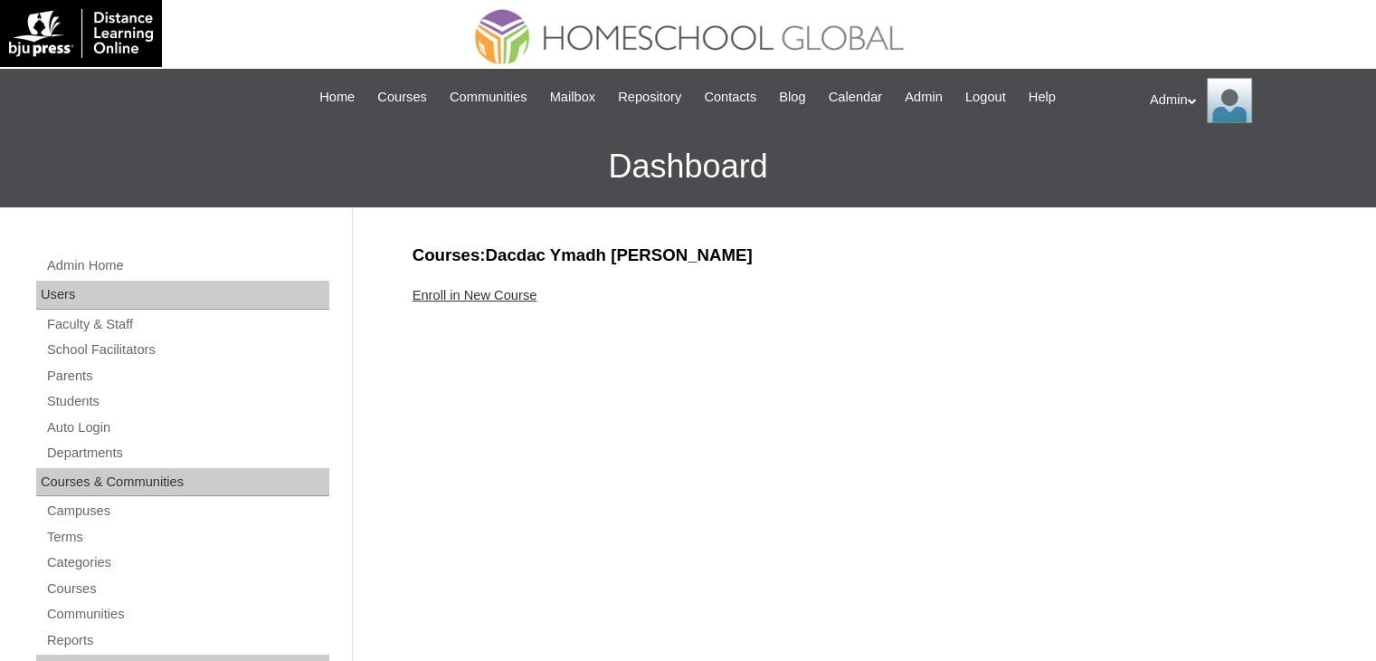
click at [482, 292] on link "Enroll in New Course" at bounding box center [475, 295] width 125 height 14
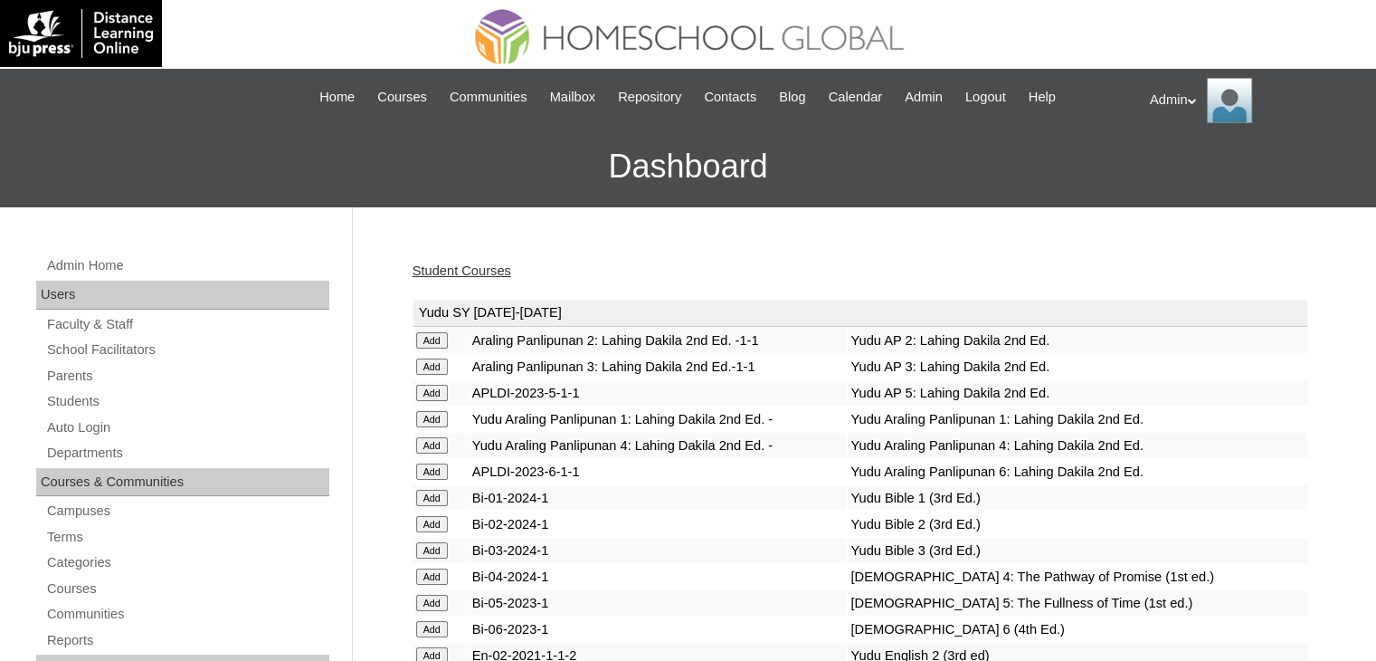
scroll to position [2127, 0]
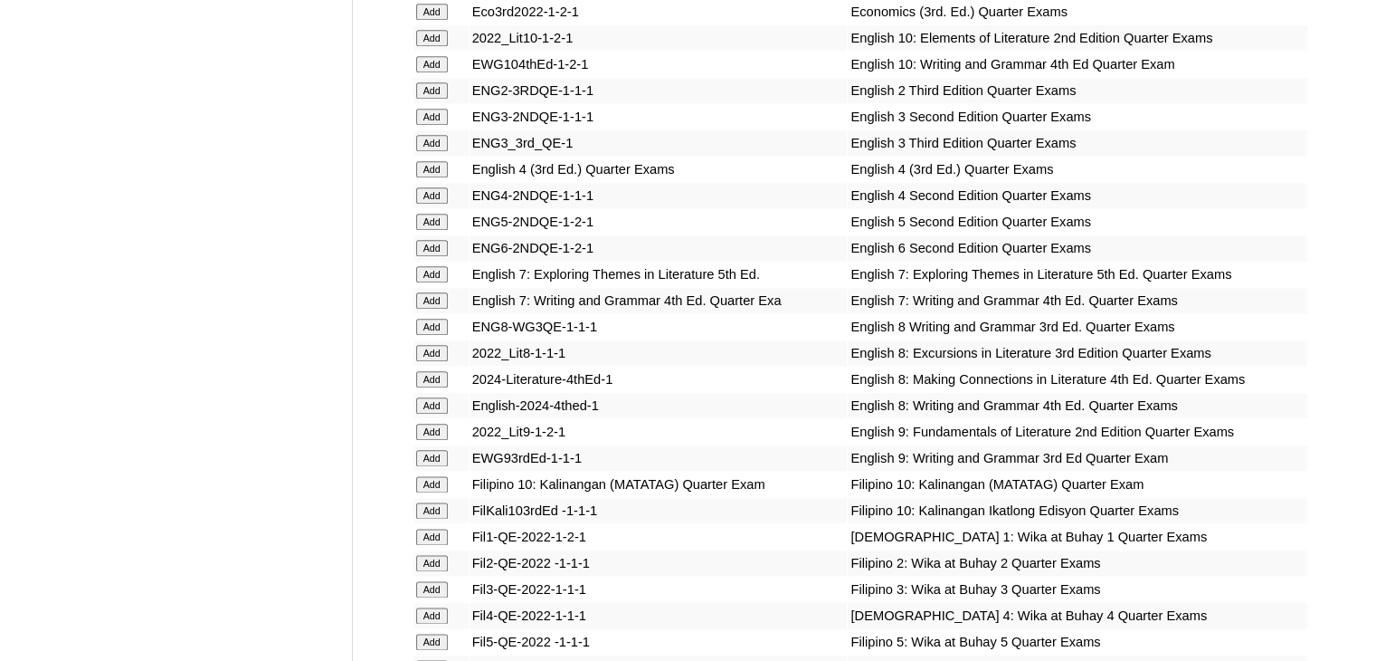
click at [433, 383] on input "Add" at bounding box center [432, 379] width 32 height 16
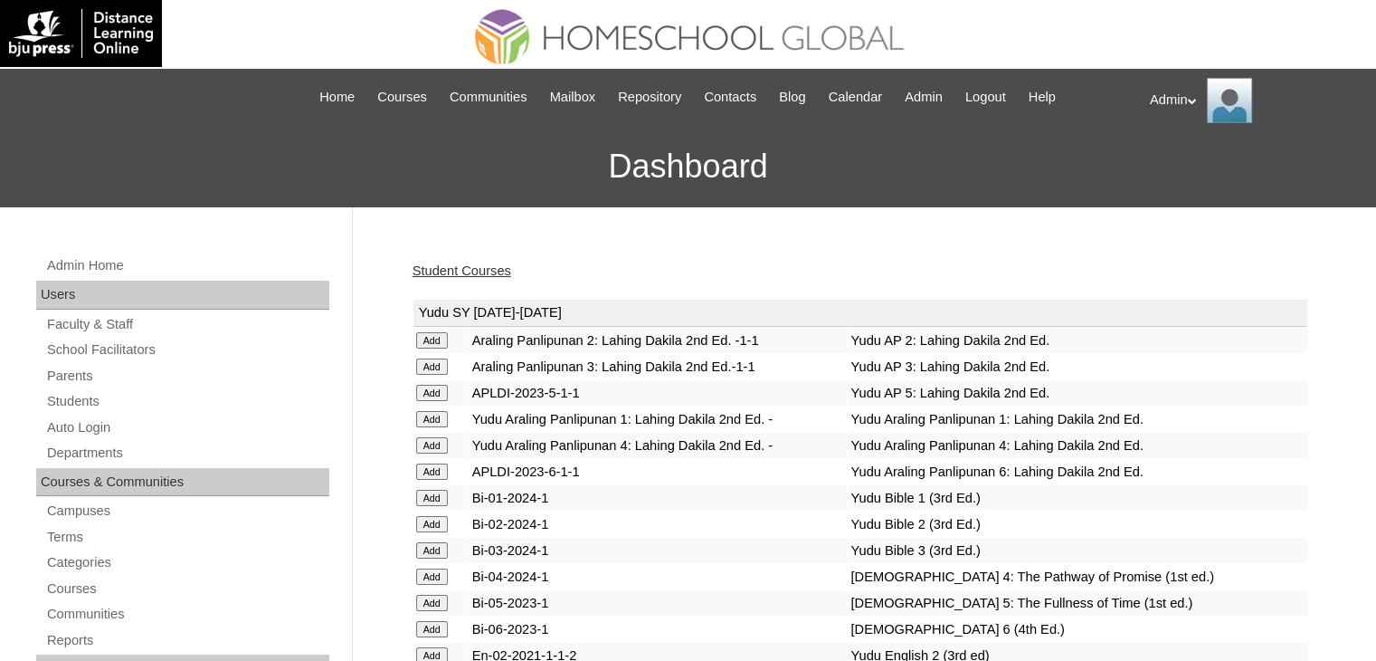
scroll to position [2127, 0]
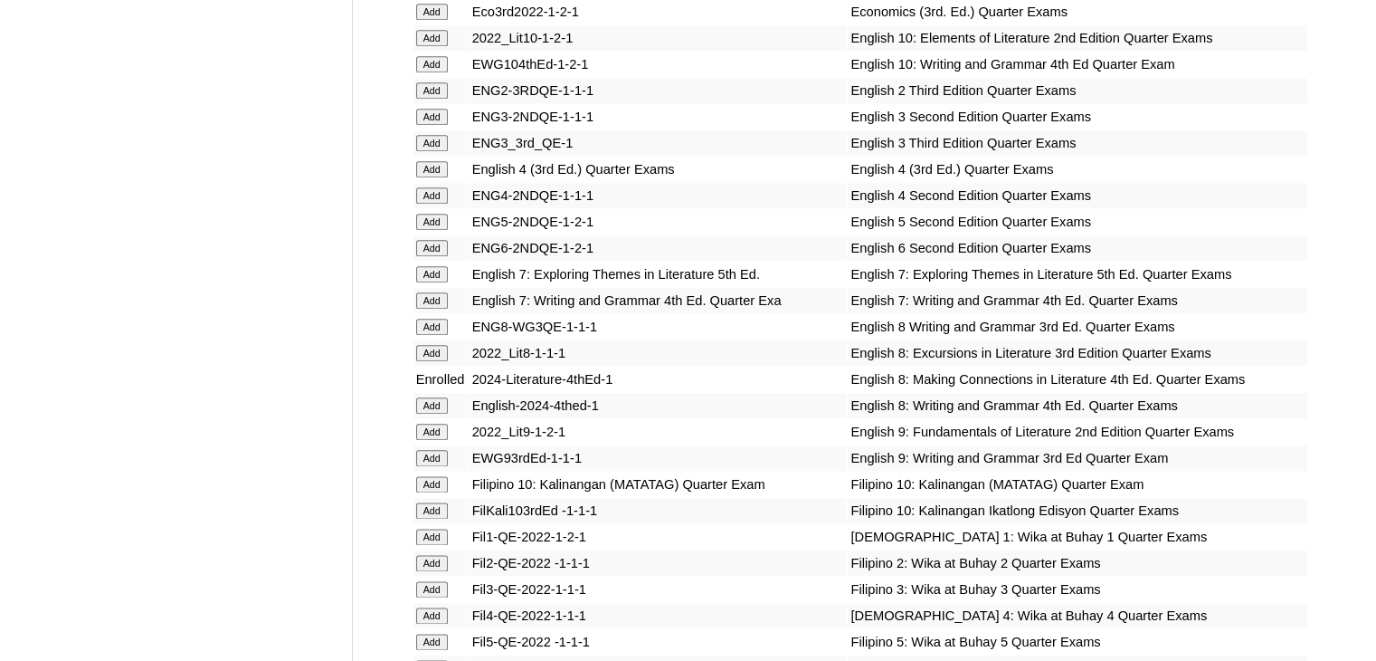
click at [432, 403] on input "Add" at bounding box center [432, 405] width 32 height 16
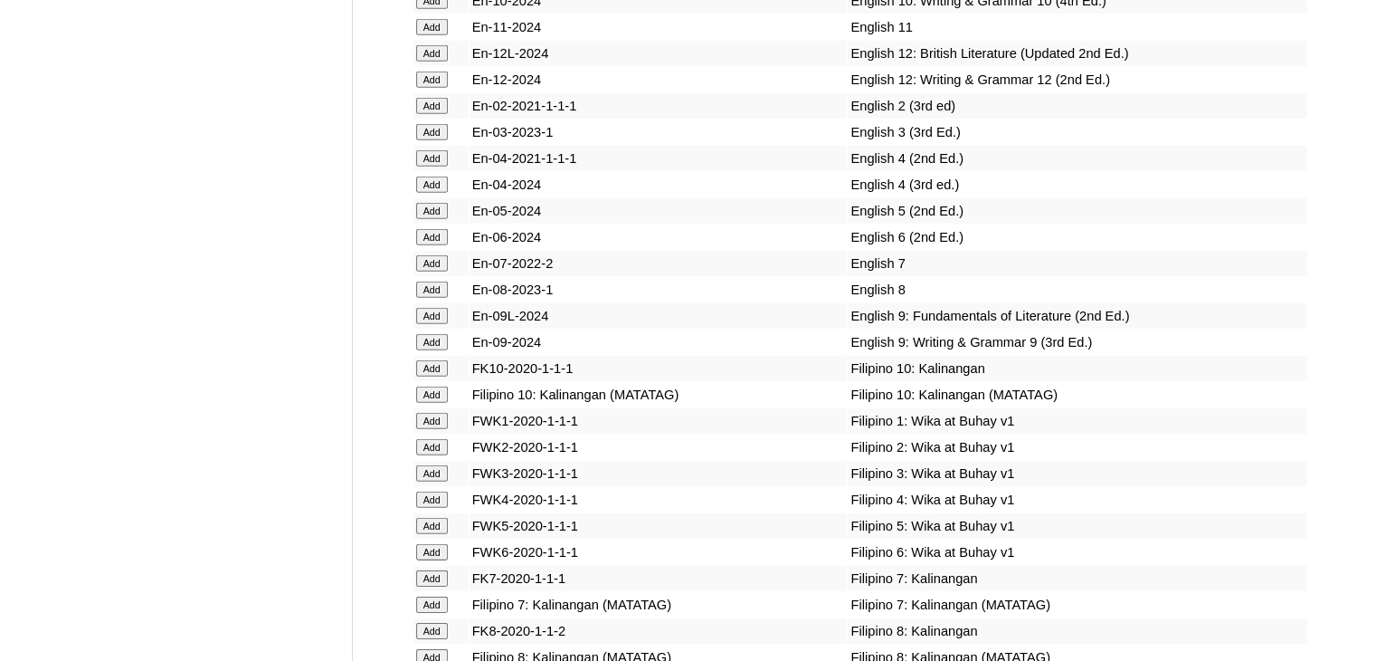
click at [433, 298] on input "Add" at bounding box center [432, 289] width 32 height 16
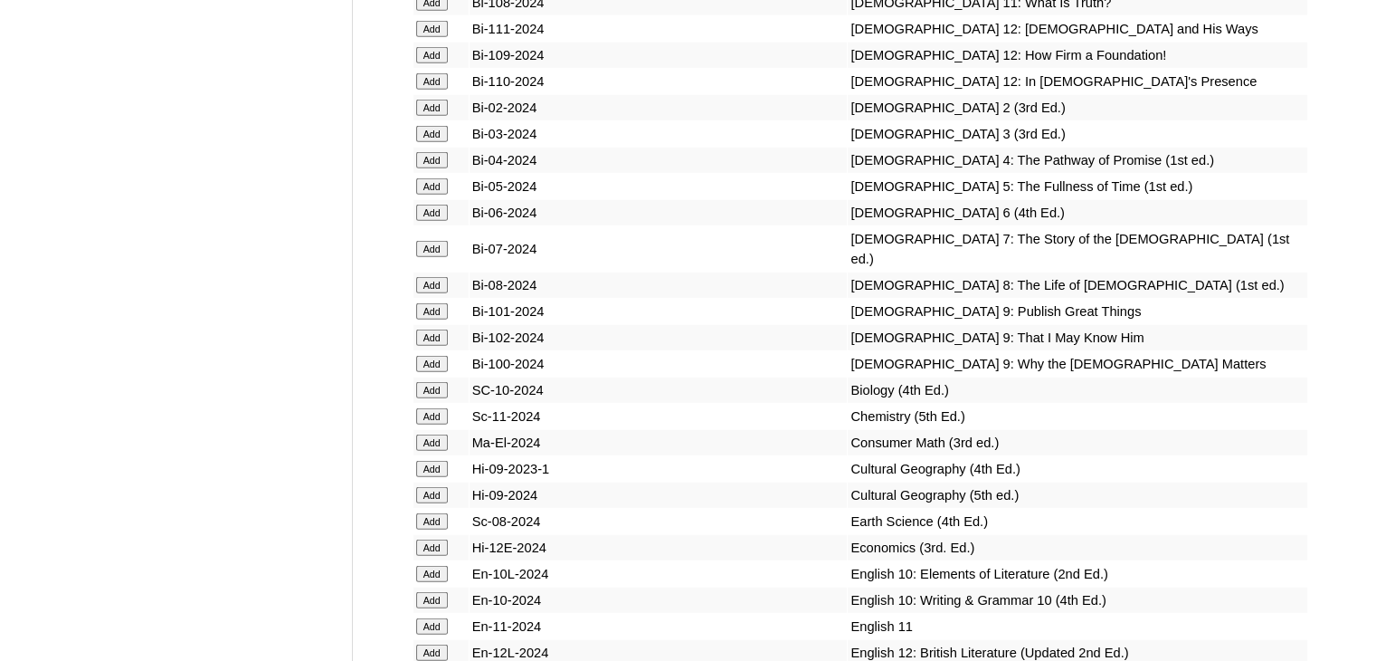
scroll to position [12141, 0]
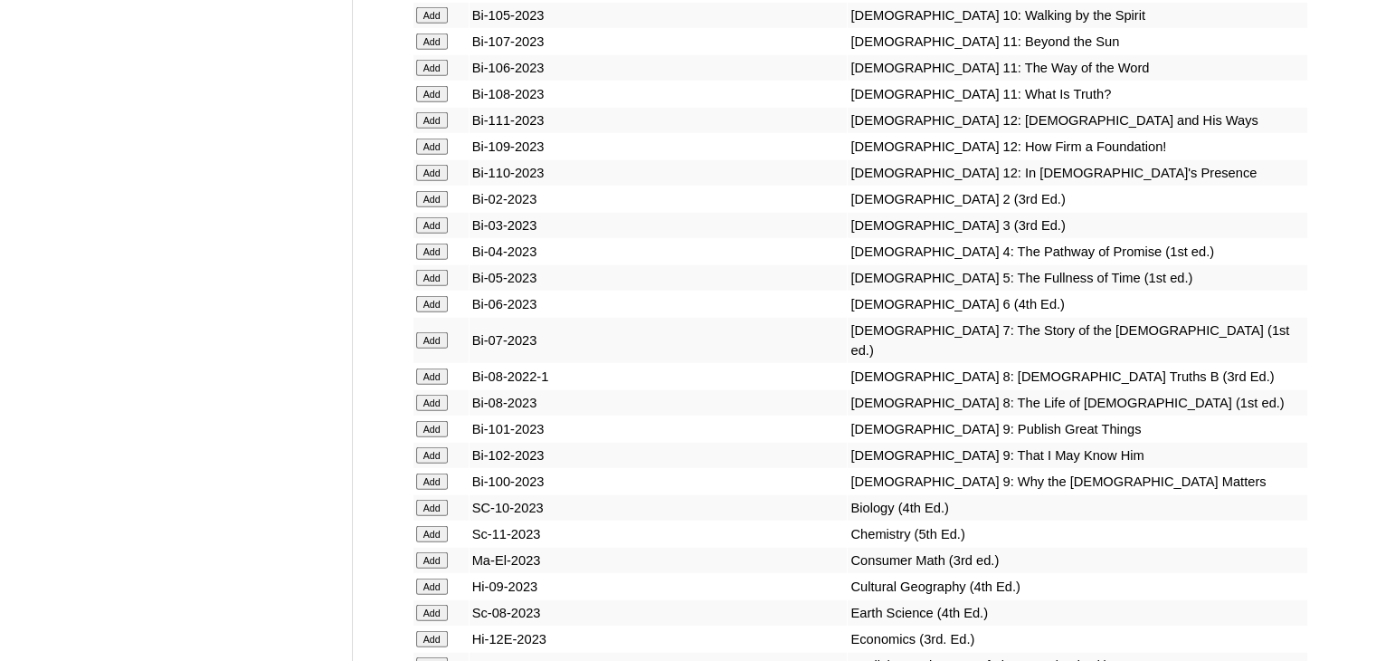
click at [427, 395] on input "Add" at bounding box center [432, 403] width 32 height 16
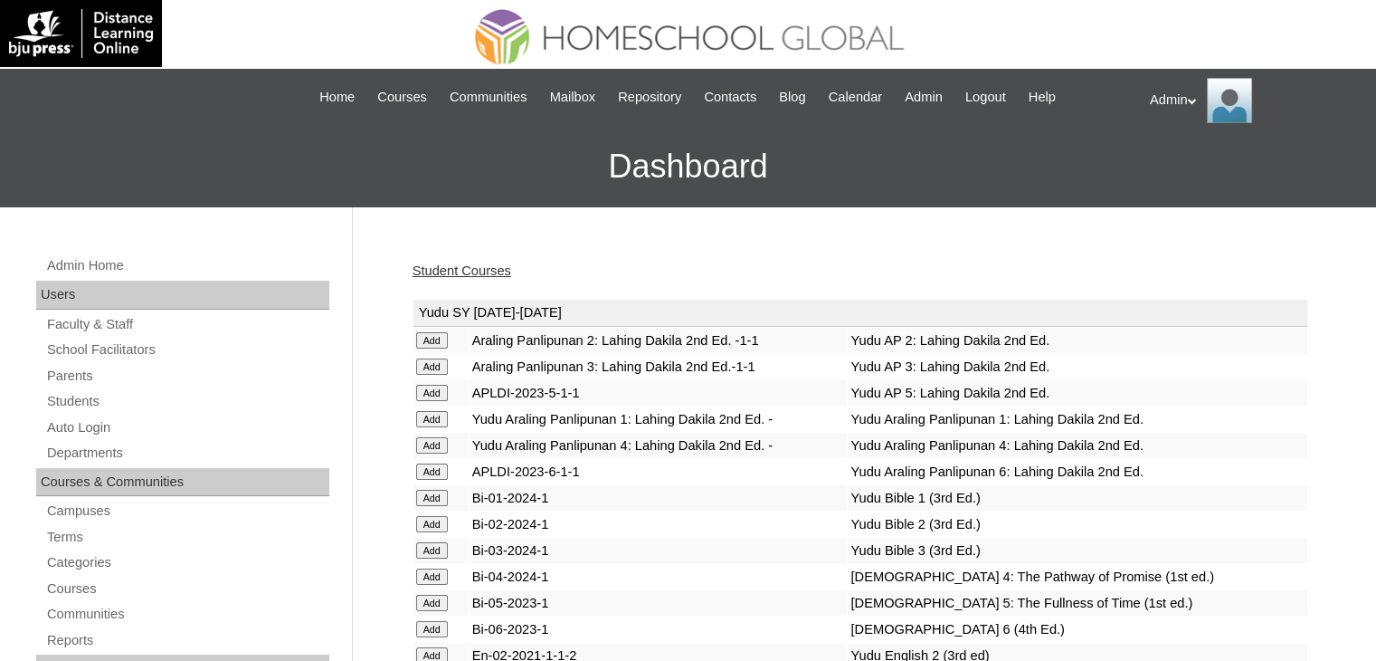
scroll to position [4861, 0]
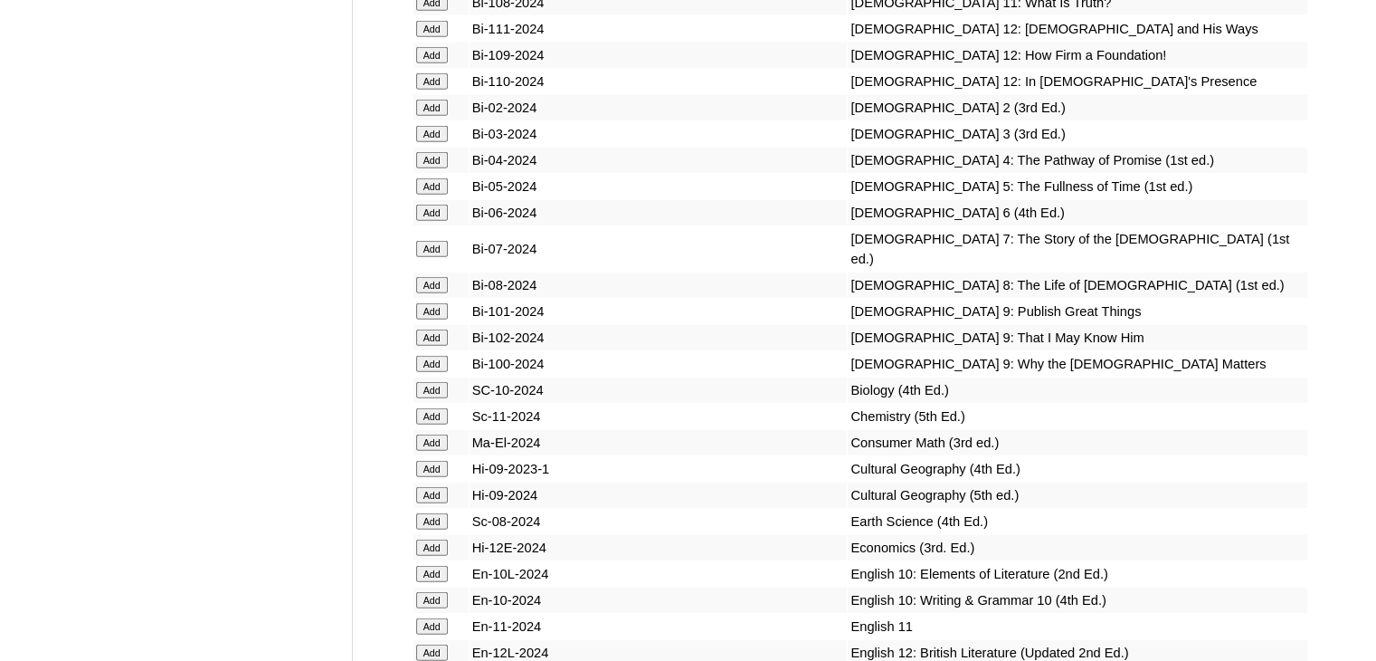
click at [431, 293] on input "Add" at bounding box center [432, 285] width 32 height 16
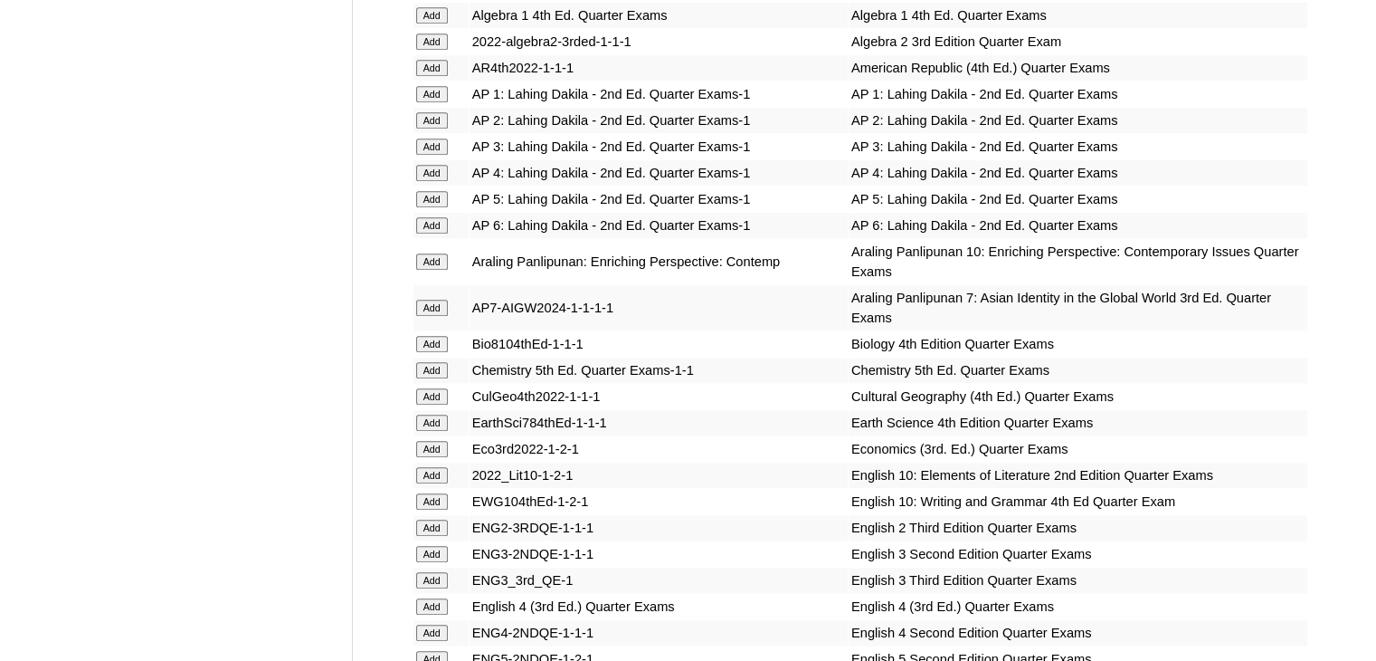
scroll to position [4965, 0]
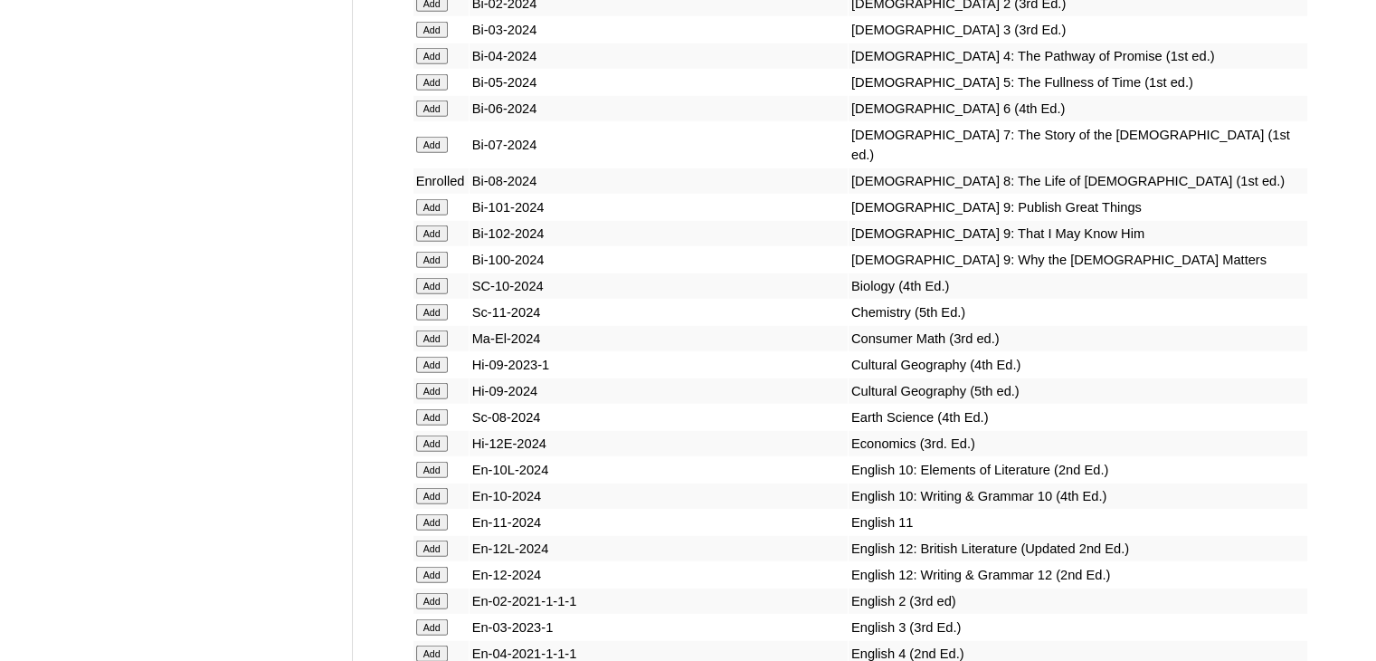
click at [436, 294] on input "Add" at bounding box center [432, 286] width 32 height 16
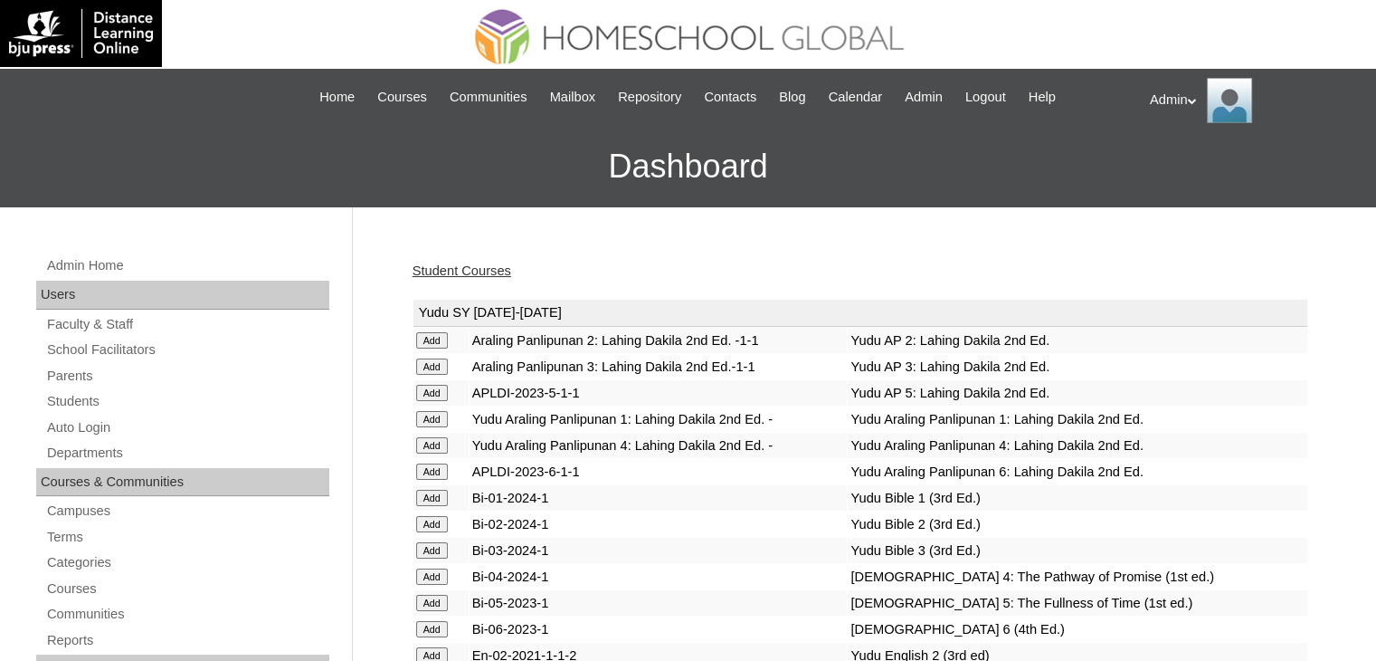
scroll to position [1338, 0]
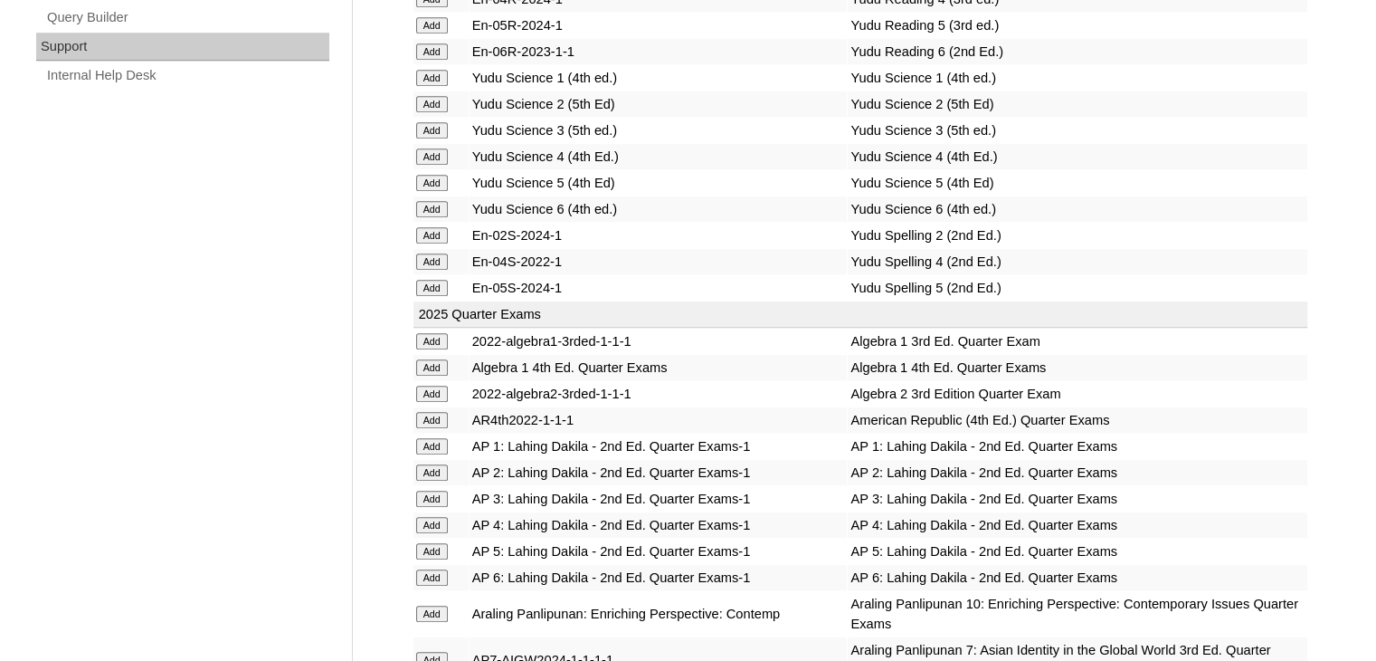
click at [438, 359] on input "Add" at bounding box center [432, 367] width 32 height 16
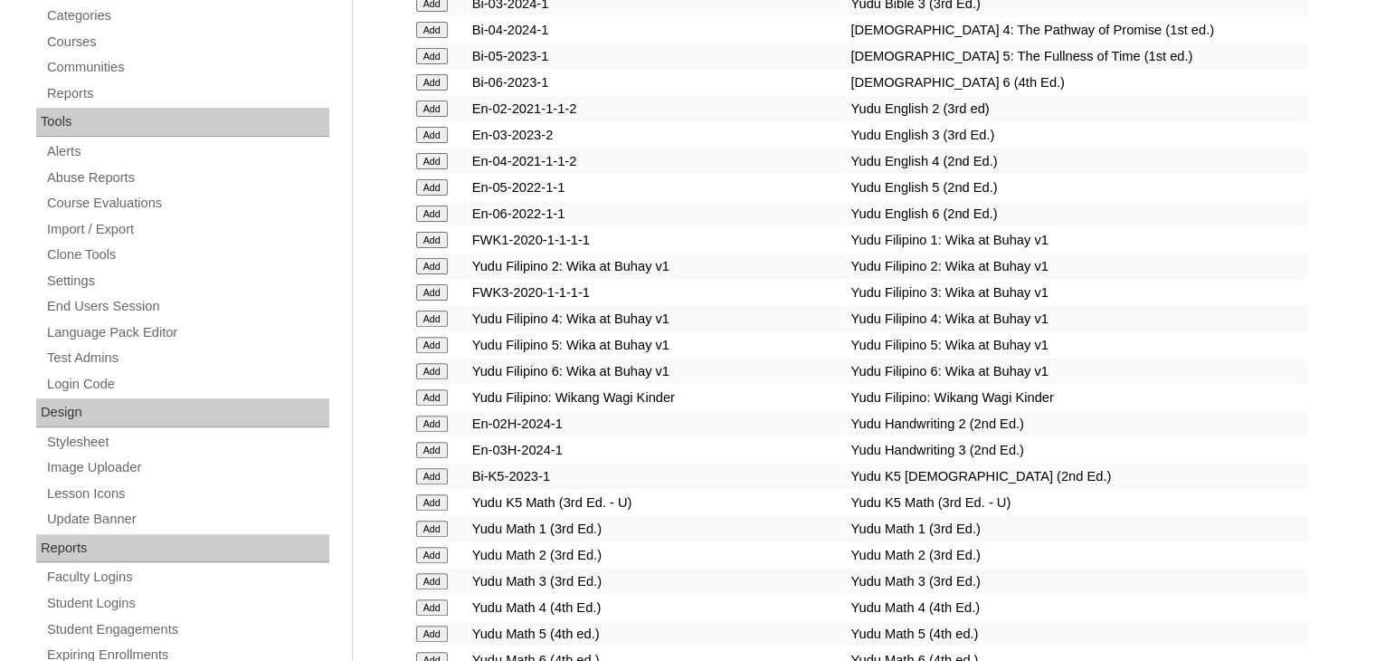
scroll to position [2570, 0]
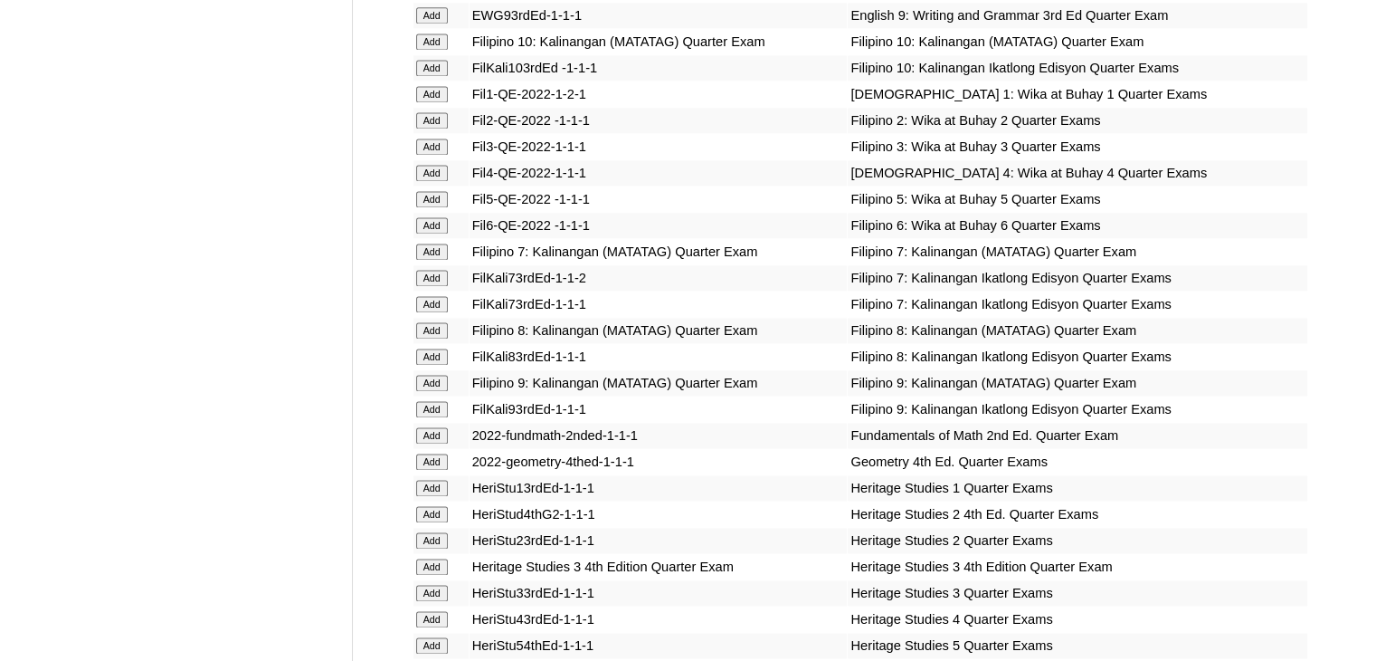
click at [433, 333] on input "Add" at bounding box center [432, 330] width 32 height 16
click at [433, 356] on input "Add" at bounding box center [432, 356] width 32 height 16
